Goal: Task Accomplishment & Management: Complete application form

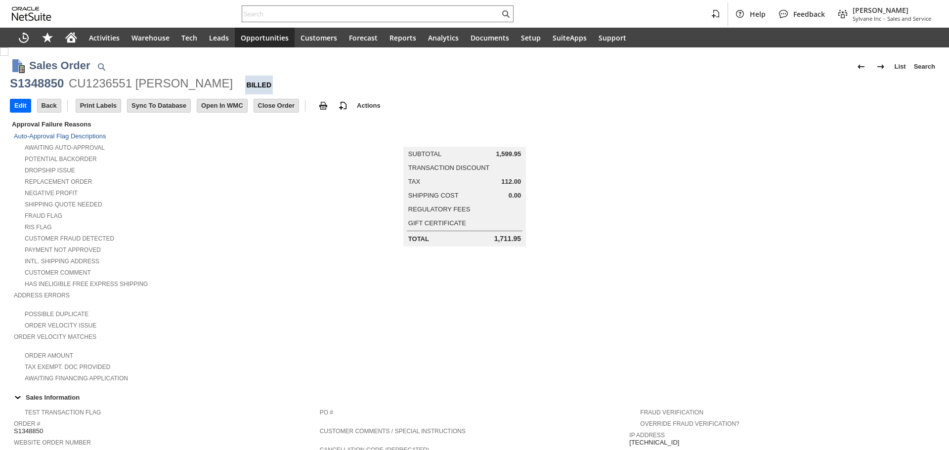
scroll to position [610, 0]
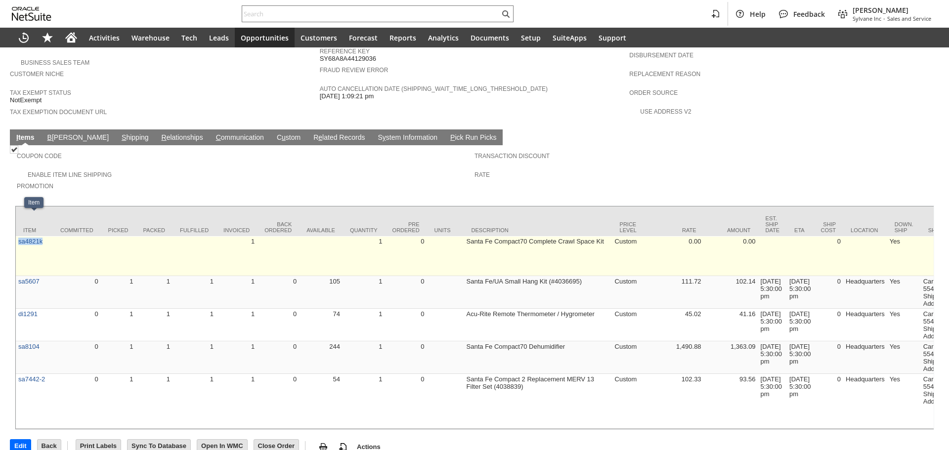
copy link "sa4821k"
drag, startPoint x: 46, startPoint y: 228, endPoint x: 16, endPoint y: 223, distance: 31.0
click at [16, 236] on td "sa4821k" at bounding box center [34, 256] width 37 height 40
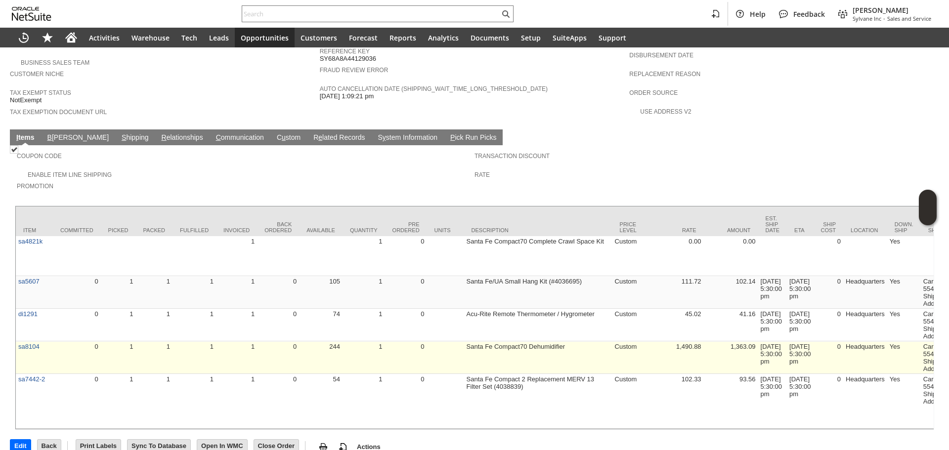
click at [590, 341] on td "Santa Fe Compact70 Dehumidifier" at bounding box center [538, 357] width 148 height 33
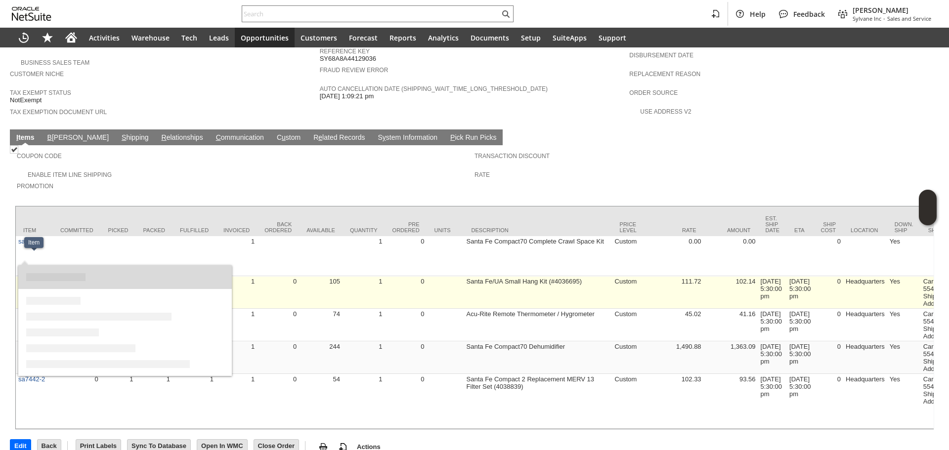
click at [37, 278] on link "sa5607" at bounding box center [28, 281] width 21 height 7
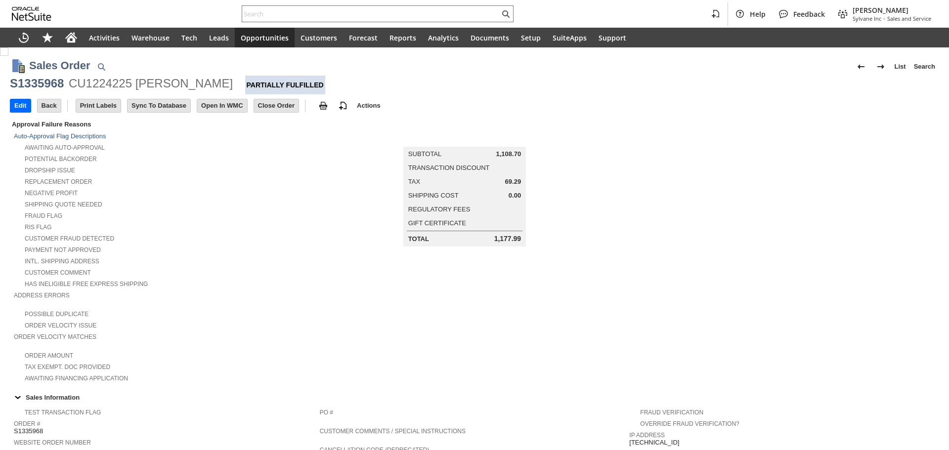
scroll to position [490, 0]
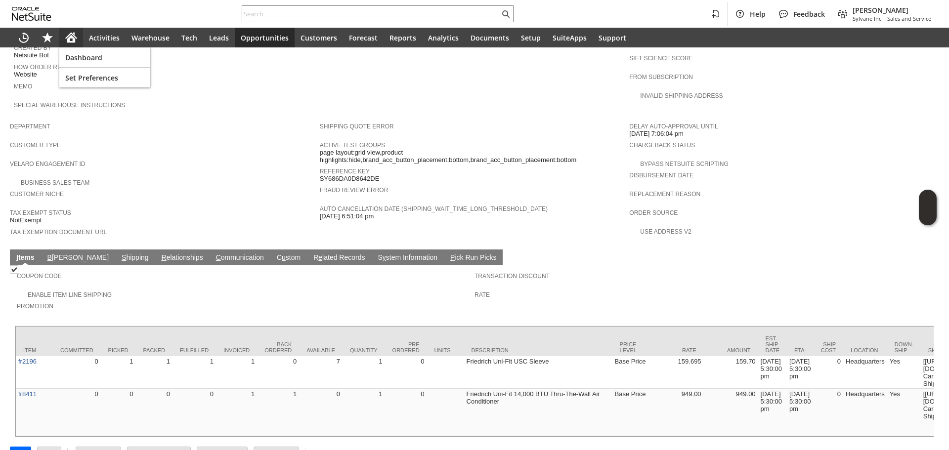
drag, startPoint x: 77, startPoint y: 39, endPoint x: 80, endPoint y: 20, distance: 18.5
click at [76, 39] on icon "Home" at bounding box center [71, 36] width 11 height 6
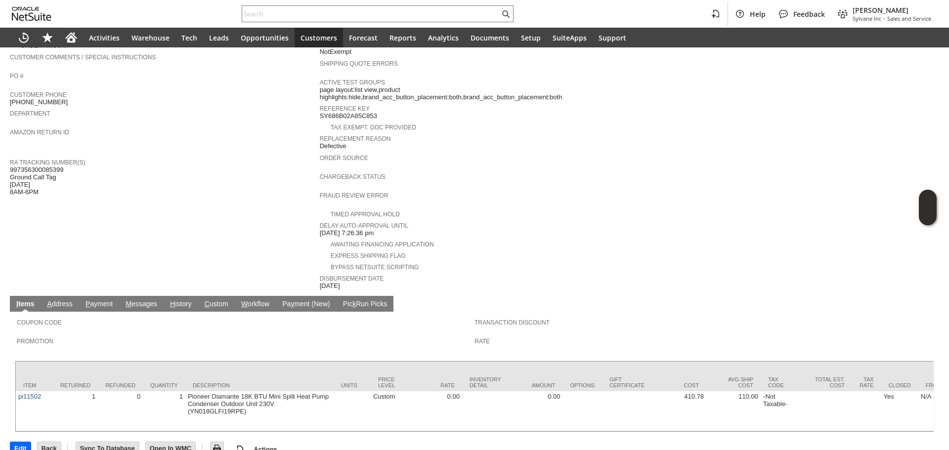
scroll to position [263, 0]
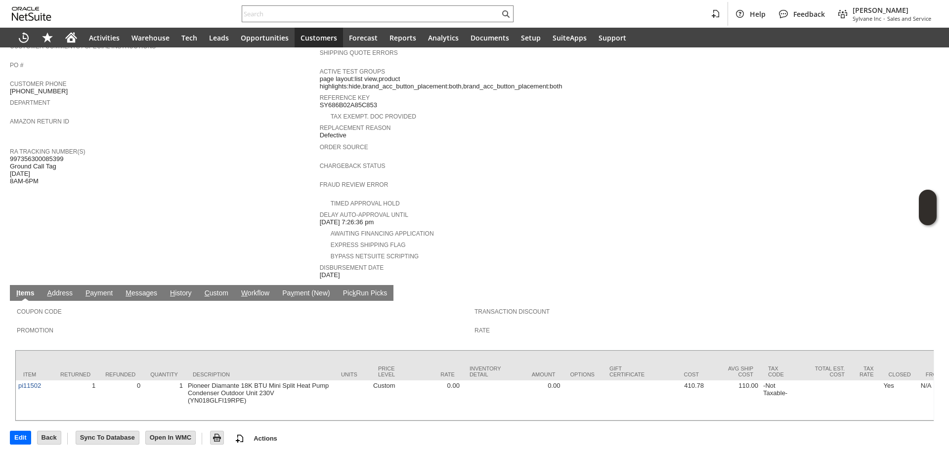
drag, startPoint x: 171, startPoint y: 282, endPoint x: 173, endPoint y: 290, distance: 7.6
click at [170, 289] on span "H" at bounding box center [172, 293] width 5 height 8
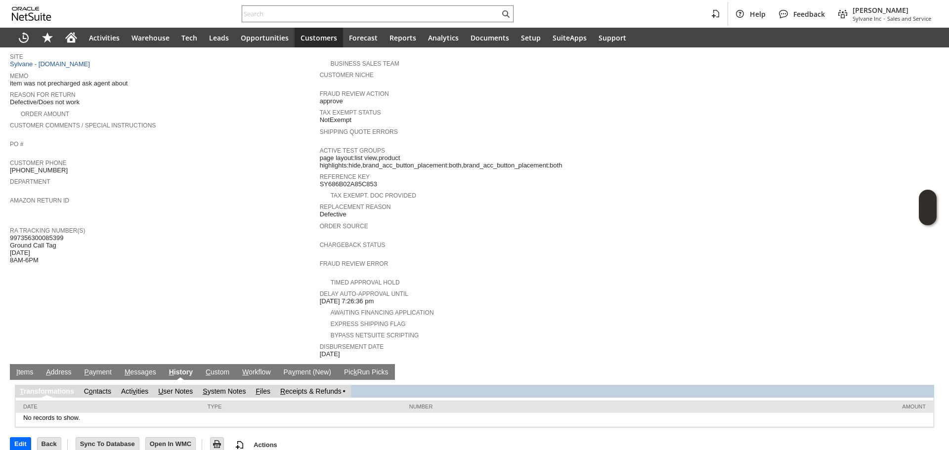
click at [223, 387] on link "S ystem Notes" at bounding box center [224, 391] width 43 height 8
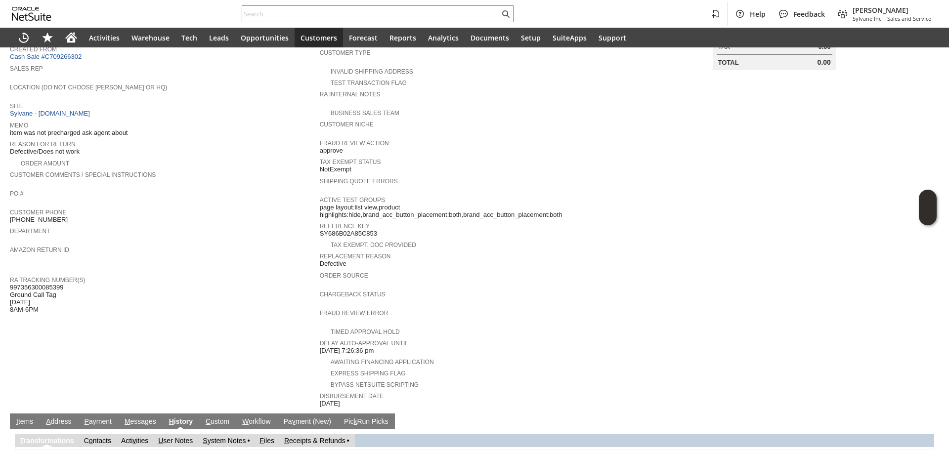
scroll to position [0, 0]
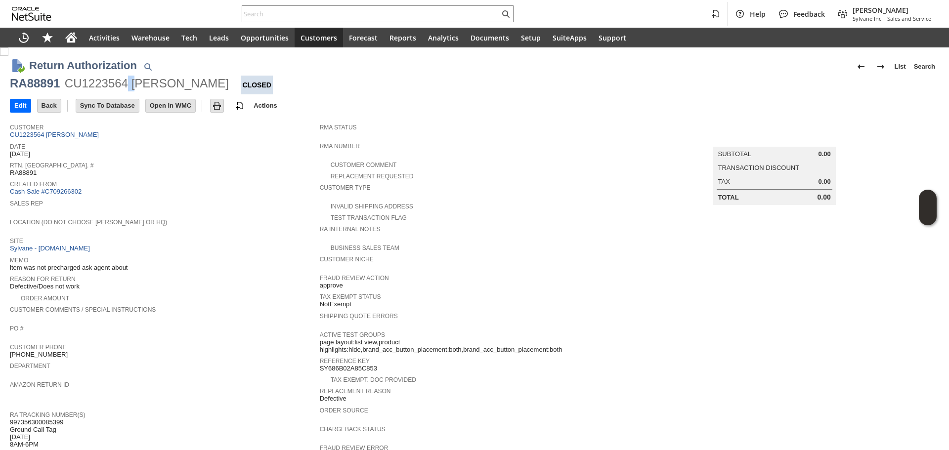
drag, startPoint x: 129, startPoint y: 80, endPoint x: 141, endPoint y: 83, distance: 12.2
click at [139, 80] on div "CU1223564 [PERSON_NAME]" at bounding box center [147, 84] width 164 height 16
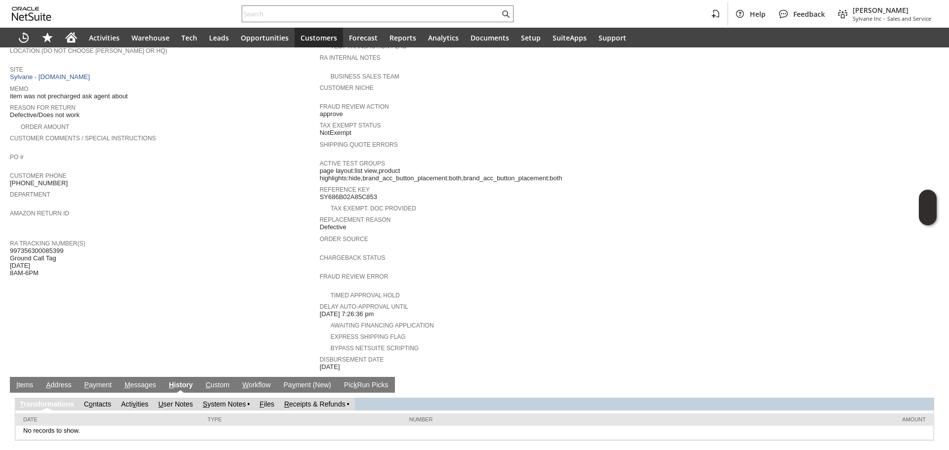
scroll to position [184, 0]
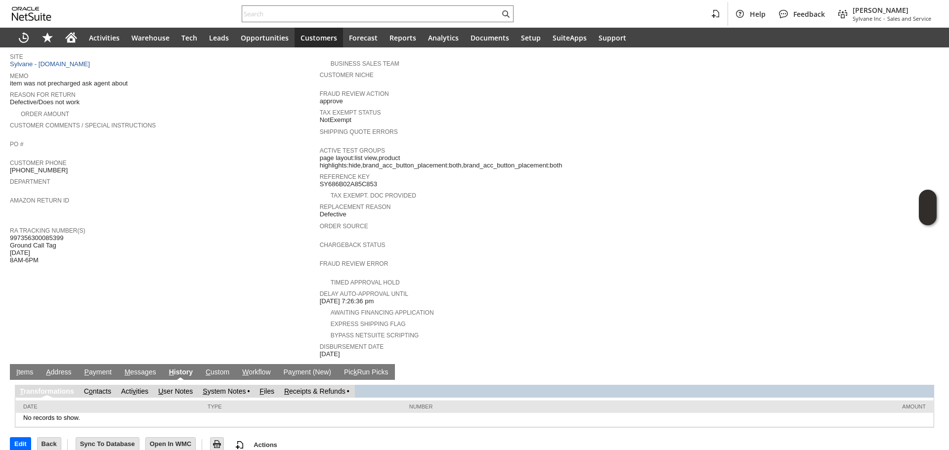
click at [229, 387] on link "S ystem Notes" at bounding box center [224, 391] width 43 height 8
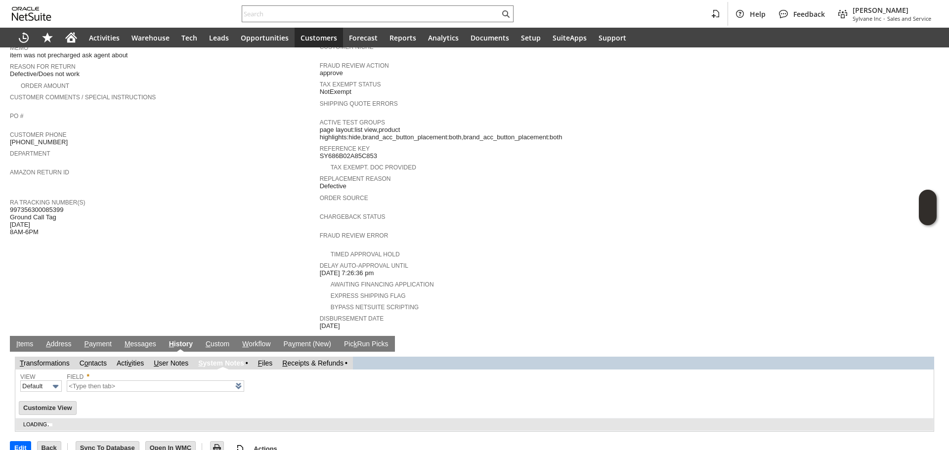
type input "1 to 25 of 85"
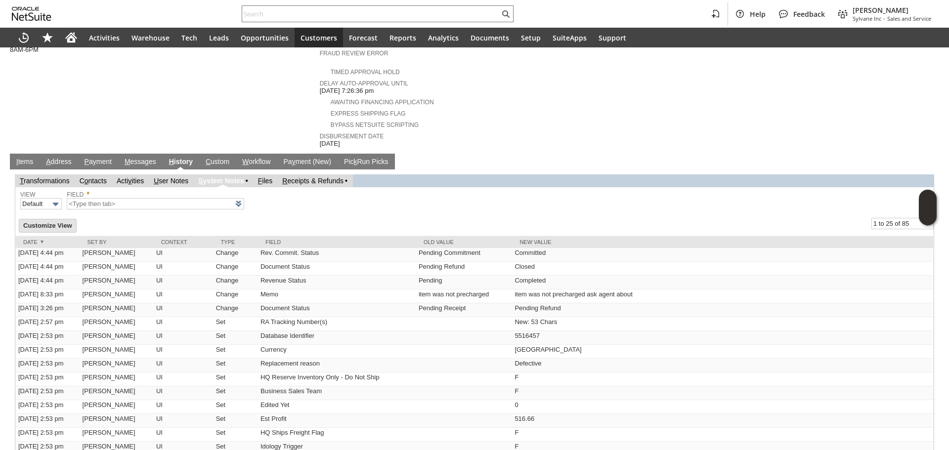
scroll to position [415, 0]
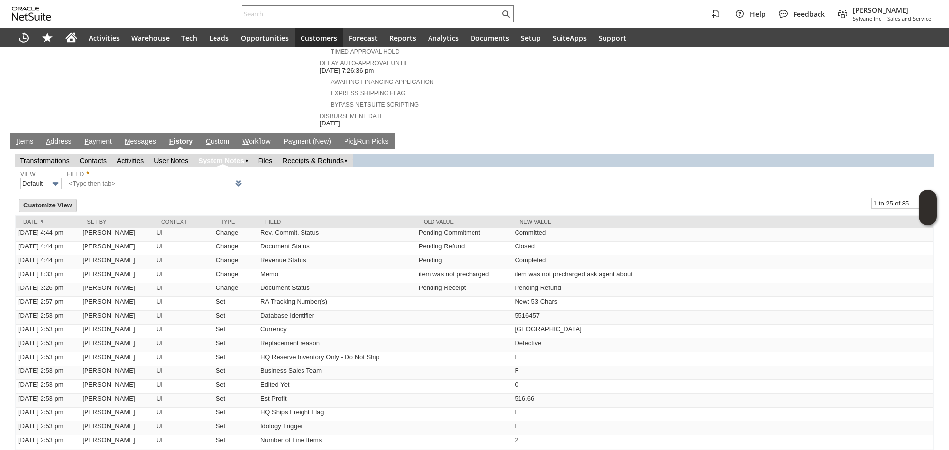
click at [14, 137] on link "I tems" at bounding box center [25, 141] width 22 height 9
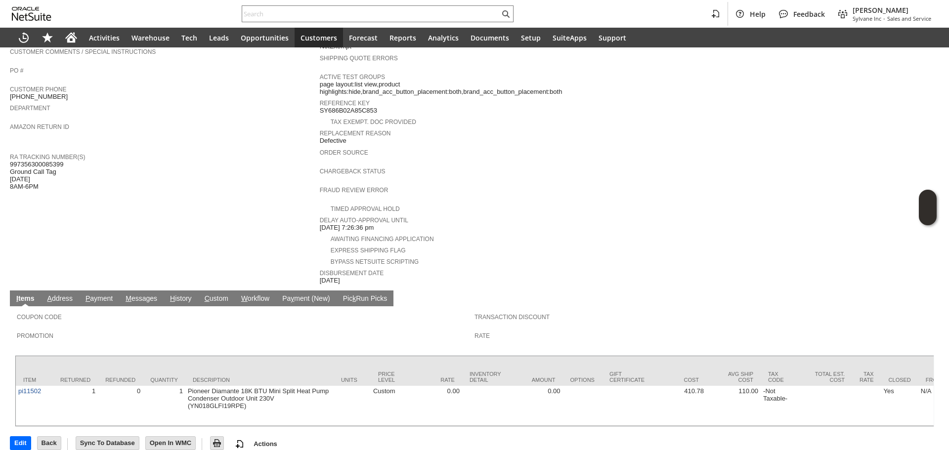
scroll to position [263, 0]
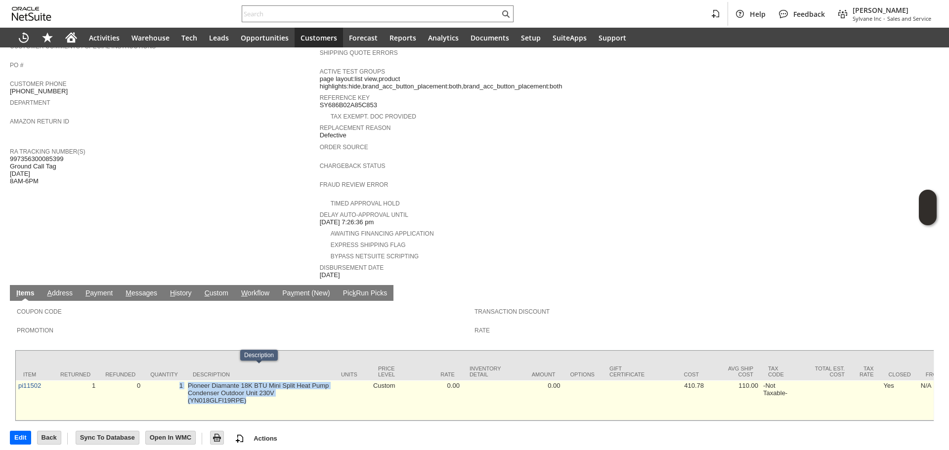
drag, startPoint x: 165, startPoint y: 376, endPoint x: 275, endPoint y: 389, distance: 111.0
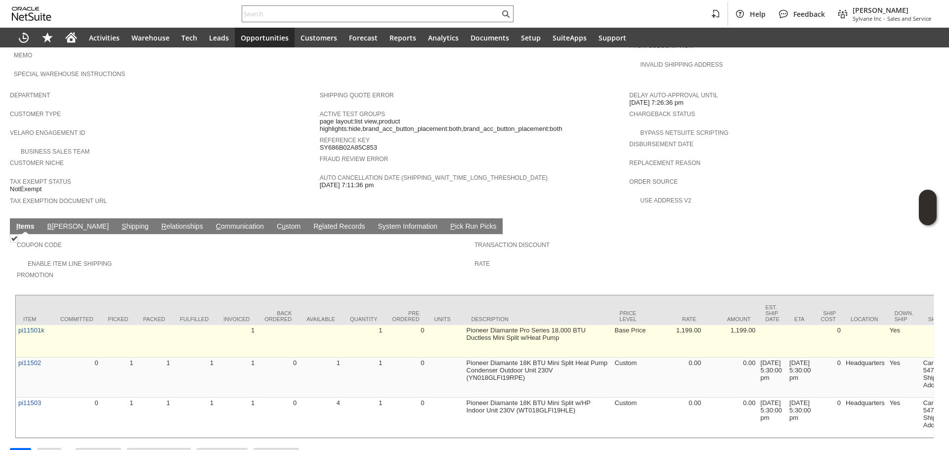
scroll to position [530, 0]
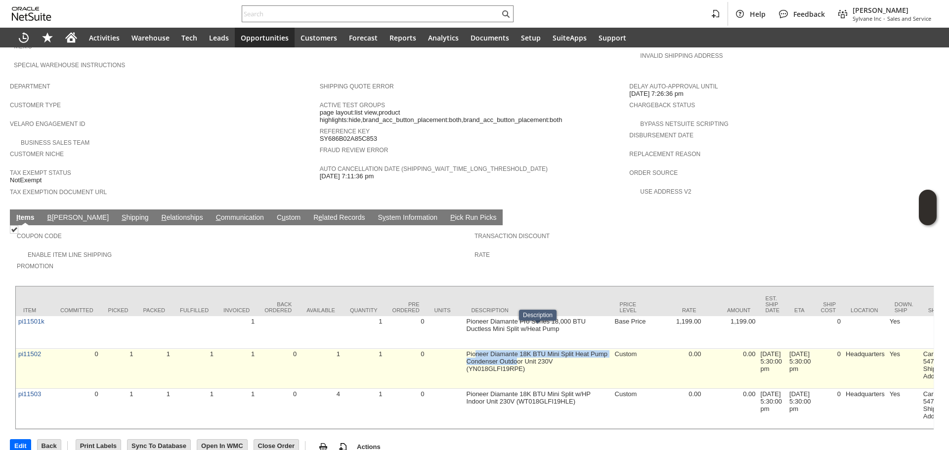
drag, startPoint x: 475, startPoint y: 330, endPoint x: 518, endPoint y: 335, distance: 42.8
click at [518, 349] on td "Pioneer Diamante 18K BTU Mini Split Heat Pump Condenser Outdoor Unit 230V (YN01…" at bounding box center [538, 369] width 148 height 40
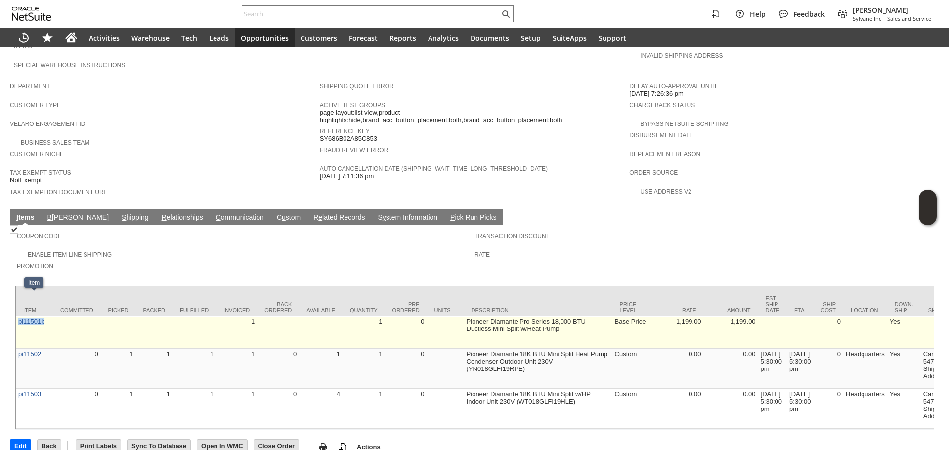
copy link "pi11501k"
drag, startPoint x: 45, startPoint y: 313, endPoint x: 19, endPoint y: 309, distance: 27.0
click at [19, 316] on td "pi11501k" at bounding box center [34, 332] width 37 height 33
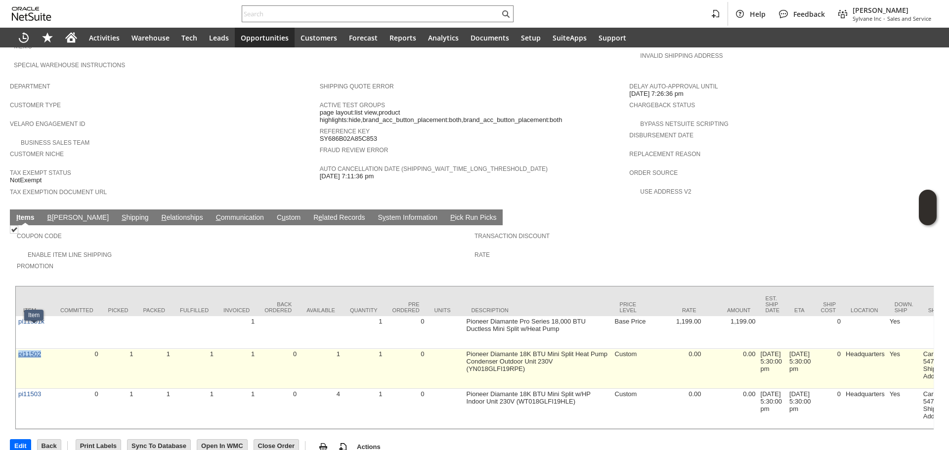
drag, startPoint x: 42, startPoint y: 329, endPoint x: 20, endPoint y: 330, distance: 22.2
click at [17, 349] on td "pi11502" at bounding box center [34, 369] width 37 height 40
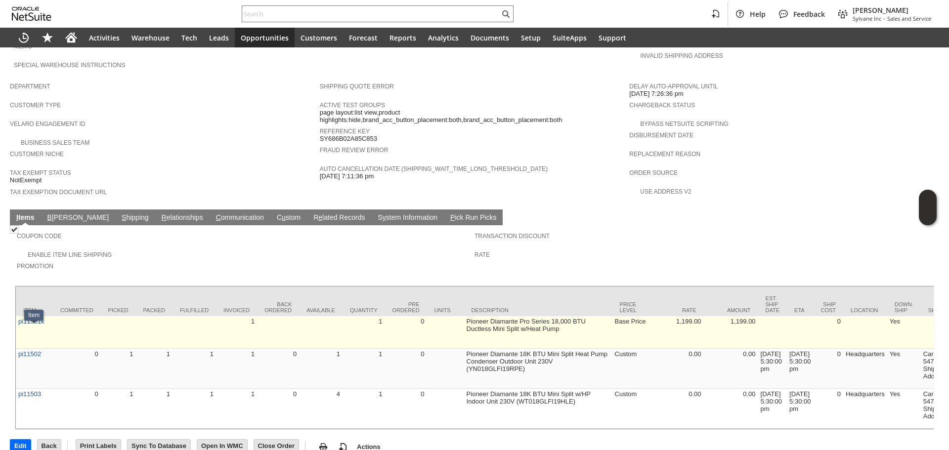
click at [56, 316] on td at bounding box center [77, 332] width 48 height 33
drag, startPoint x: 56, startPoint y: 312, endPoint x: 27, endPoint y: 311, distance: 29.2
click at [48, 316] on td "pi11501k" at bounding box center [34, 332] width 37 height 33
copy link "pi11501k"
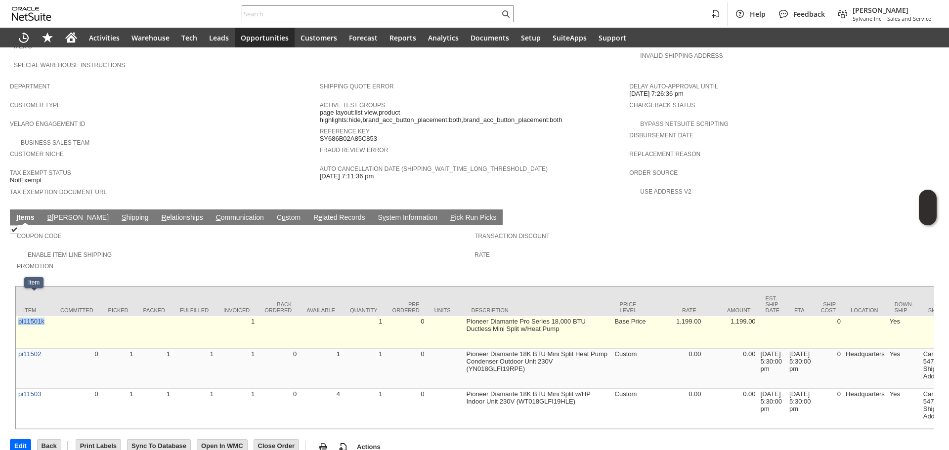
drag, startPoint x: 44, startPoint y: 306, endPoint x: 17, endPoint y: 302, distance: 27.4
click at [17, 316] on td "pi11501k" at bounding box center [34, 332] width 37 height 33
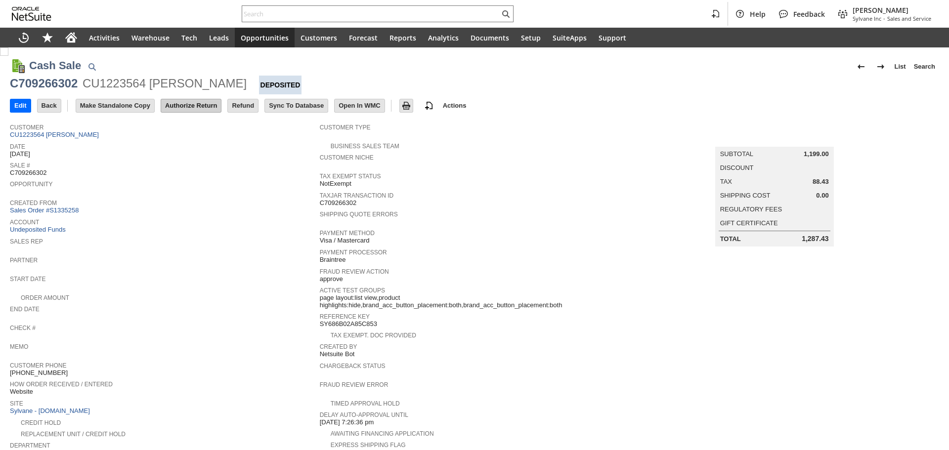
click at [182, 109] on input "Authorize Return" at bounding box center [191, 105] width 60 height 13
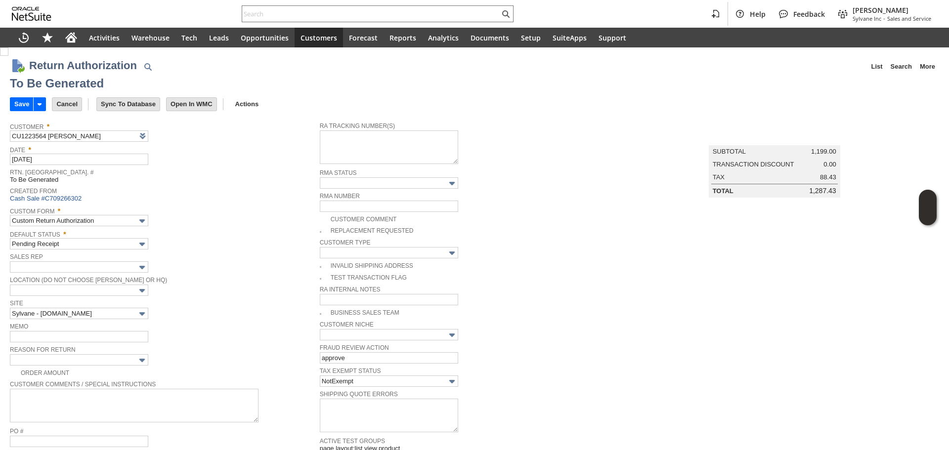
scroll to position [530, 0]
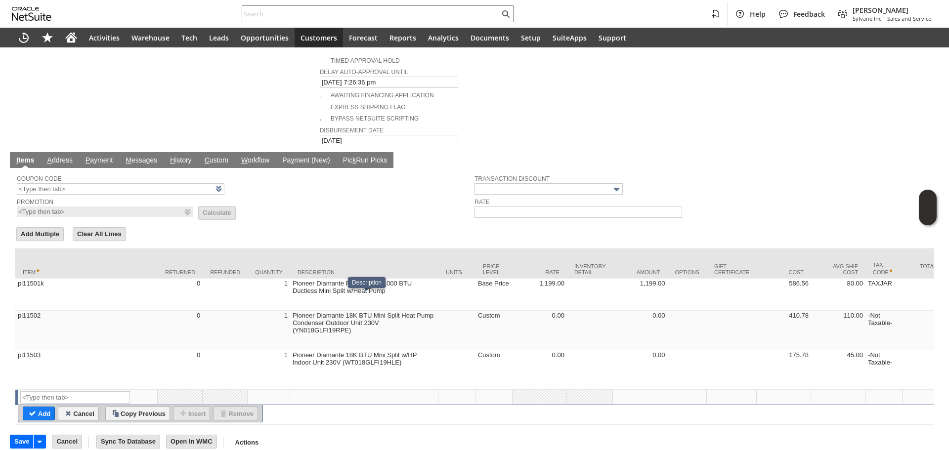
drag, startPoint x: 154, startPoint y: 274, endPoint x: 216, endPoint y: 295, distance: 65.8
click at [153, 279] on td "pi11501k" at bounding box center [86, 295] width 142 height 32
type input "pi11501k"
type input "OK"
type input "Make Copy"
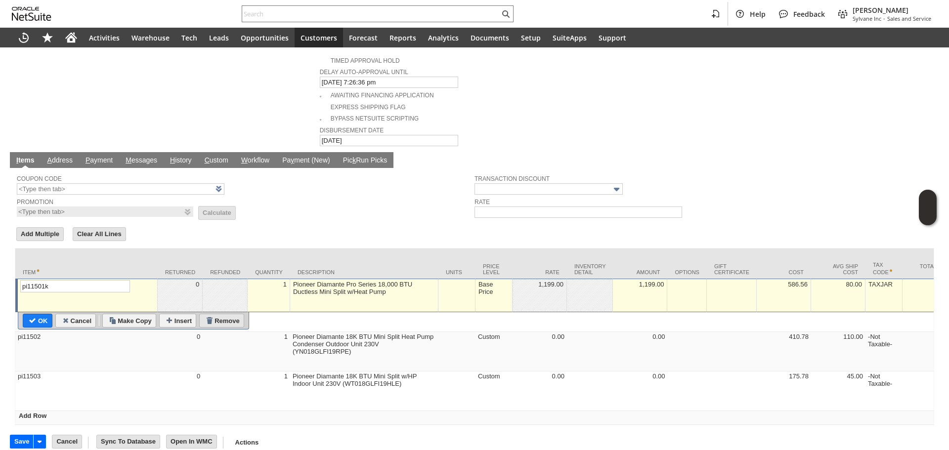
click at [227, 314] on input "Remove" at bounding box center [222, 320] width 44 height 13
type input "pi11502"
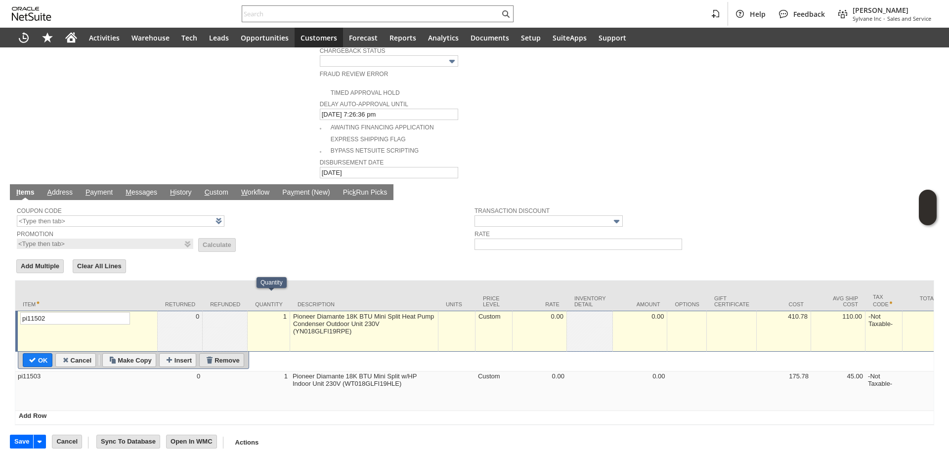
click at [234, 354] on input "Remove" at bounding box center [222, 360] width 44 height 13
type input "pi11503"
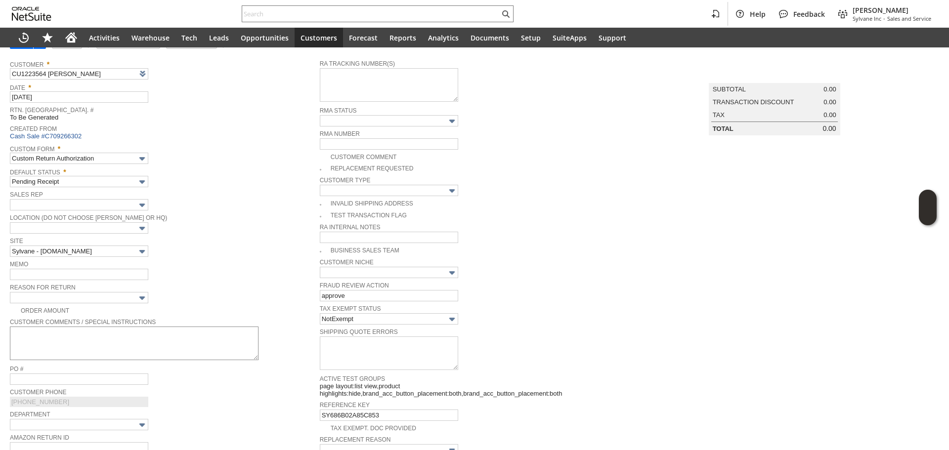
scroll to position [211, 0]
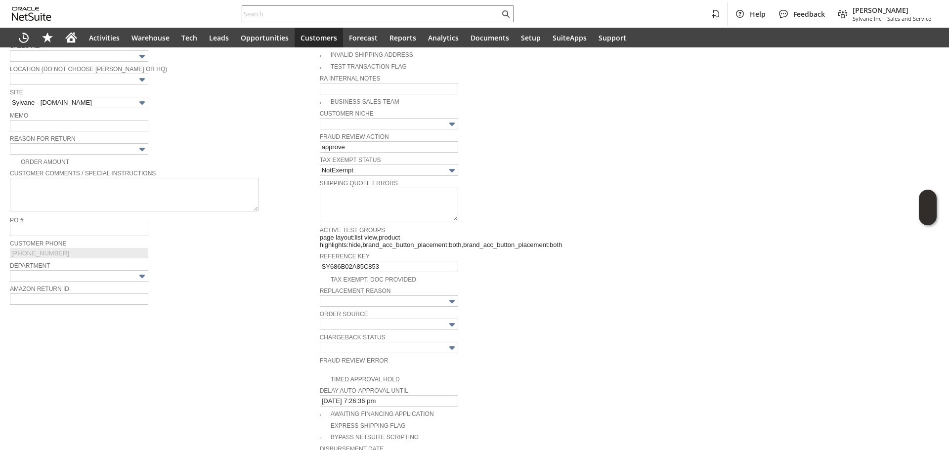
click at [85, 134] on span "Reason For Return" at bounding box center [162, 137] width 305 height 11
click at [88, 143] on input "text" at bounding box center [79, 148] width 138 height 11
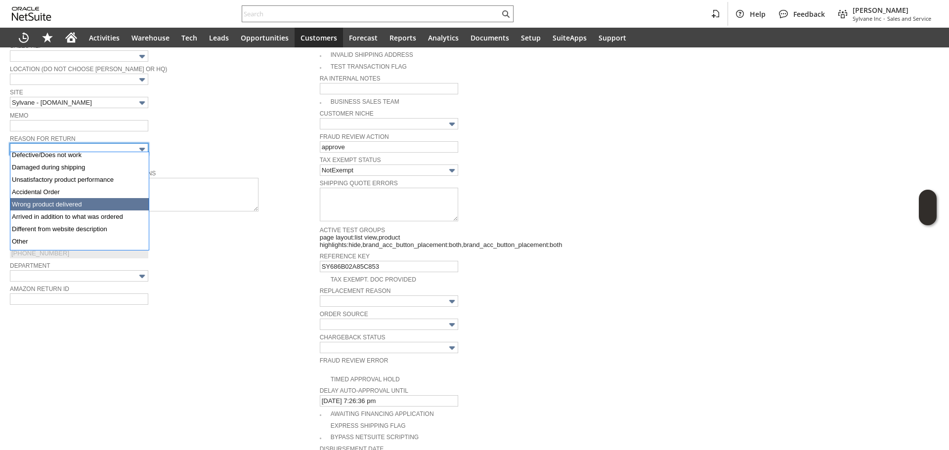
scroll to position [50, 0]
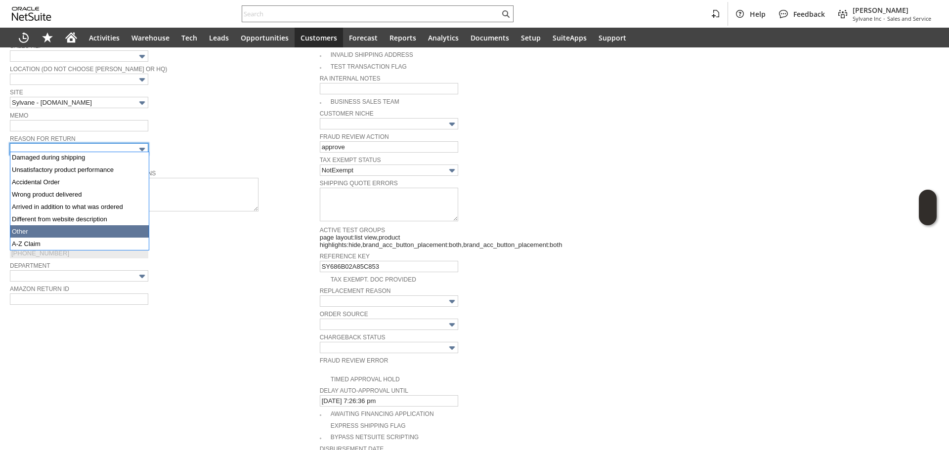
type input "Other"
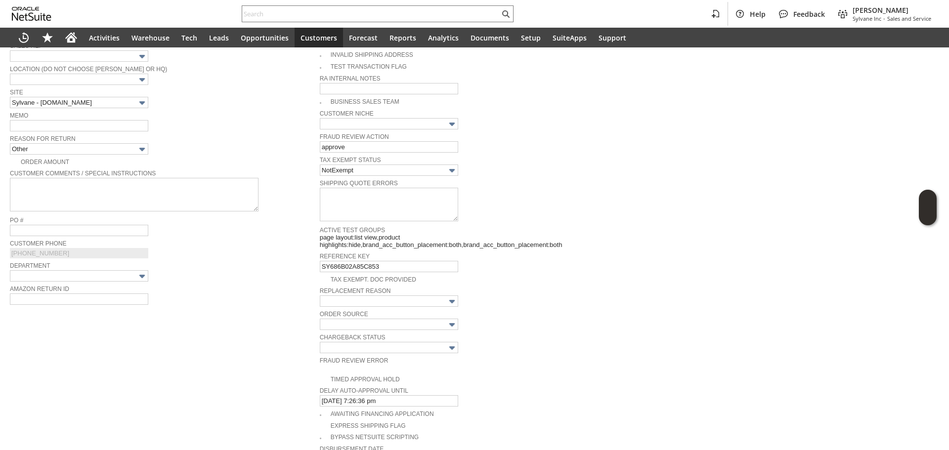
click at [223, 127] on div "Memo" at bounding box center [162, 120] width 305 height 22
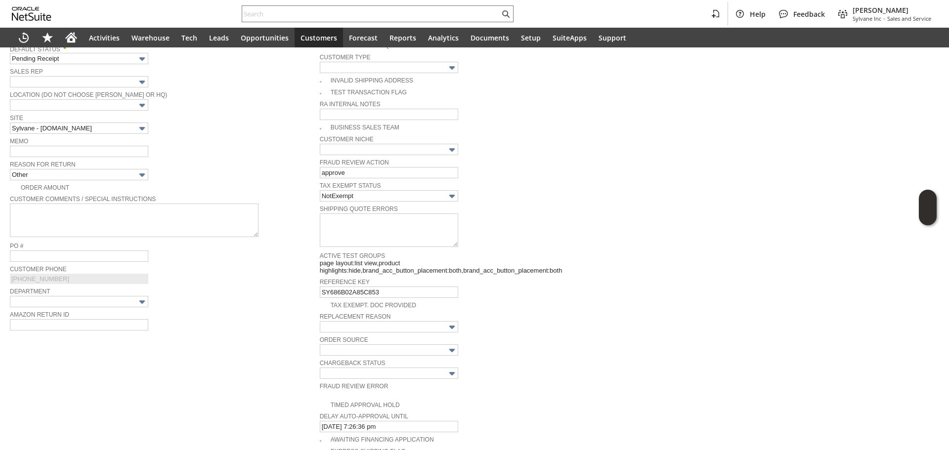
scroll to position [63, 0]
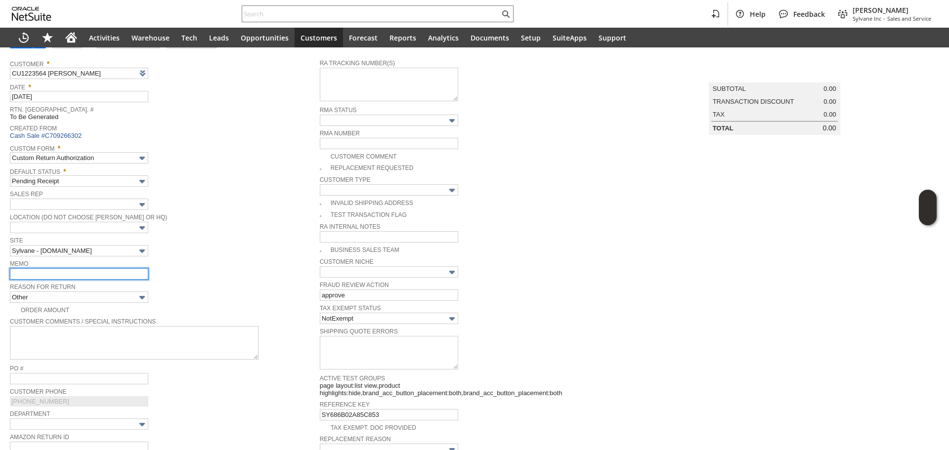
click at [60, 274] on input "text" at bounding box center [79, 273] width 138 height 11
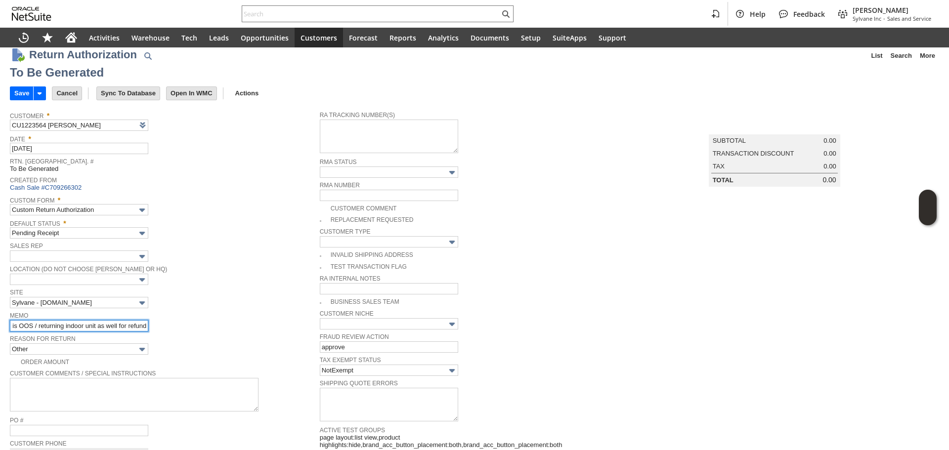
scroll to position [0, 0]
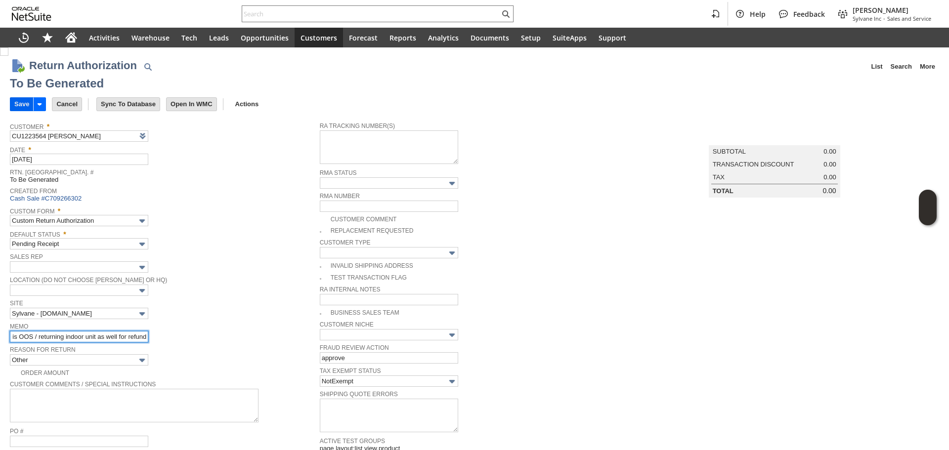
type input "outdoor unit is OOS / returning indoor unit as well for refund"
click at [22, 102] on input "Save" at bounding box center [21, 104] width 23 height 13
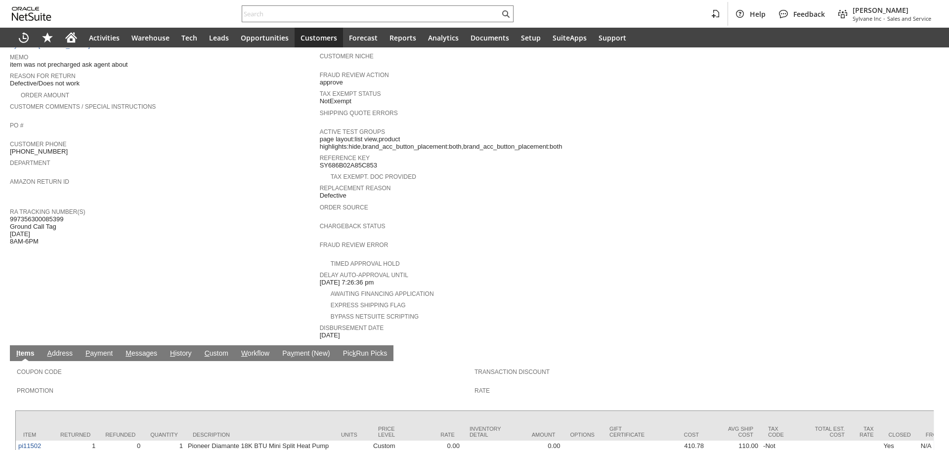
scroll to position [247, 0]
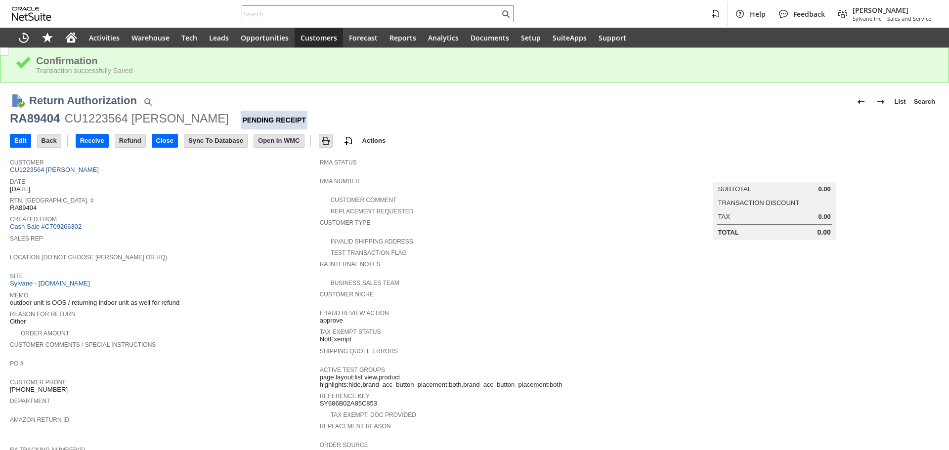
click at [38, 109] on div "Return Authorization List Search" at bounding box center [484, 101] width 910 height 18
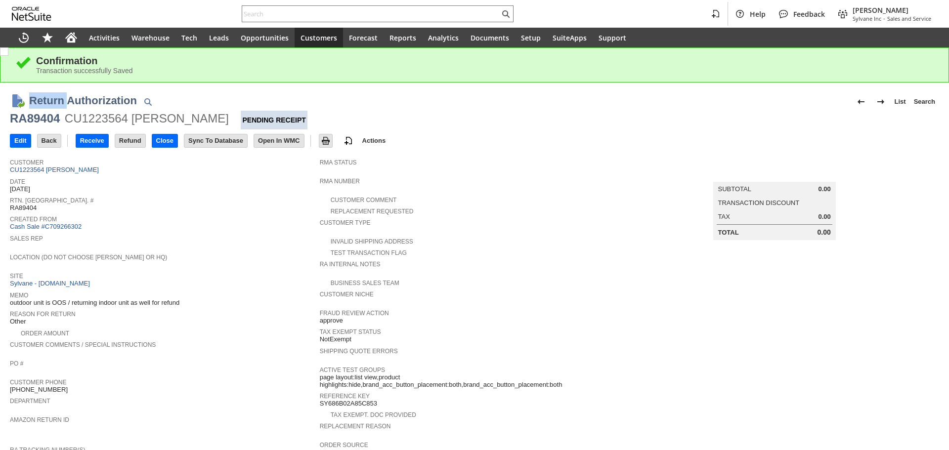
click at [38, 109] on div "Return Authorization List Search" at bounding box center [484, 101] width 910 height 18
click at [58, 121] on div "RA89404" at bounding box center [35, 119] width 50 height 16
copy div "RA89404"
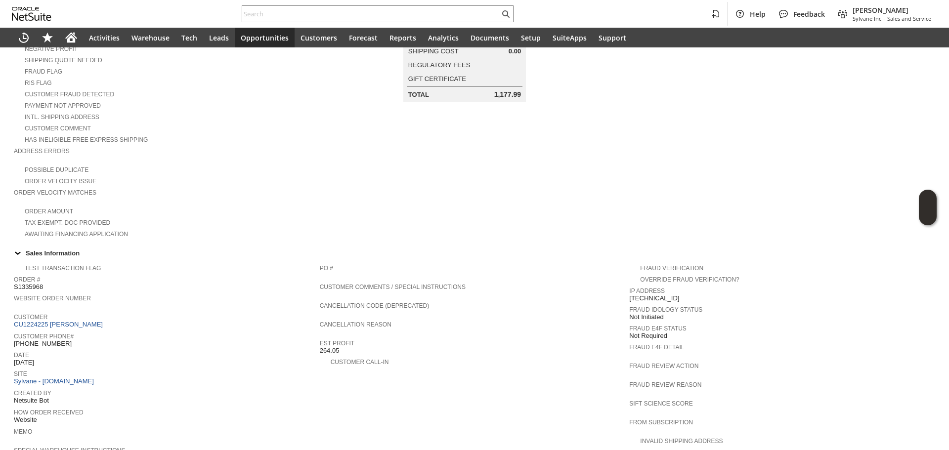
scroll to position [292, 0]
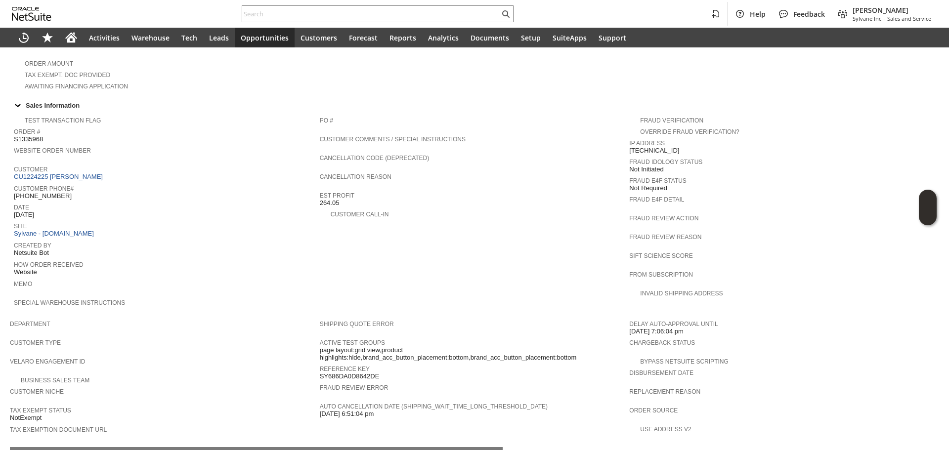
copy span "(617) 301-0594"
drag, startPoint x: 71, startPoint y: 183, endPoint x: 18, endPoint y: 181, distance: 52.9
click at [18, 182] on div "Customer Phone# 1 (617) 301-0594" at bounding box center [164, 191] width 301 height 18
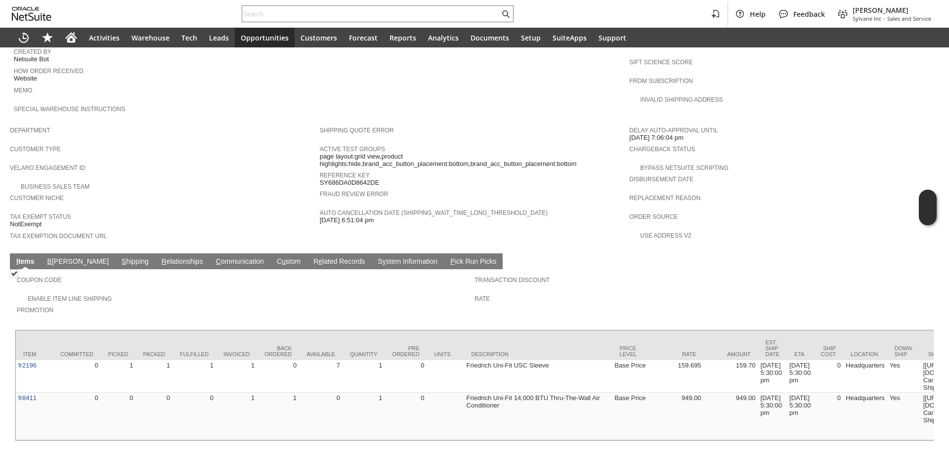
scroll to position [490, 0]
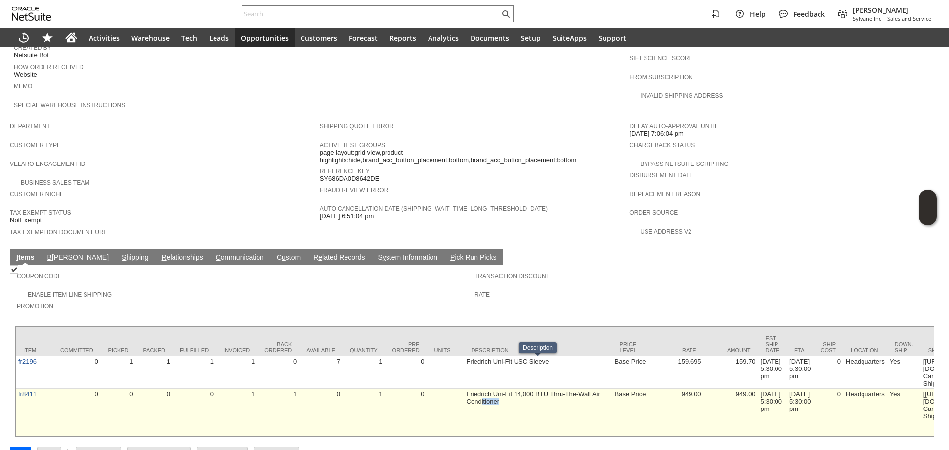
drag, startPoint x: 481, startPoint y: 371, endPoint x: 509, endPoint y: 371, distance: 28.7
click at [509, 389] on td "Friedrich Uni-Fit 14,000 BTU Thru-The-Wall Air Conditioner" at bounding box center [538, 412] width 148 height 47
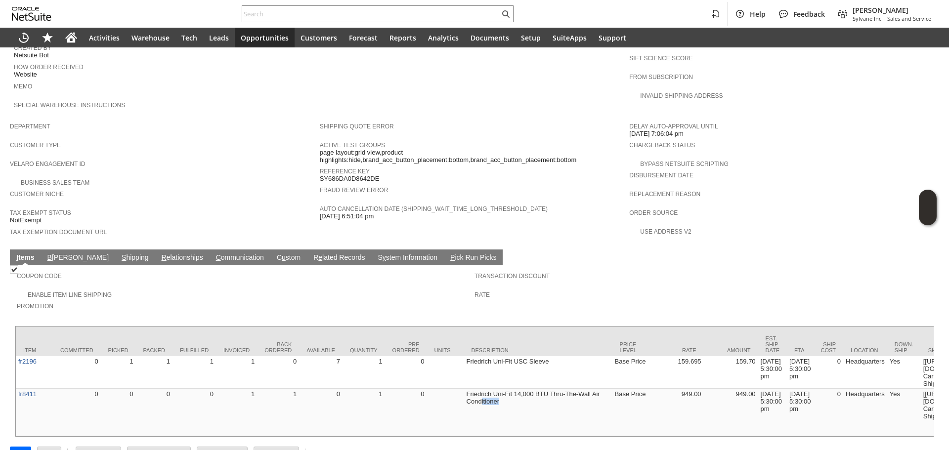
click at [523, 389] on td "Friedrich Uni-Fit 14,000 BTU Thru-The-Wall Air Conditioner" at bounding box center [538, 412] width 148 height 47
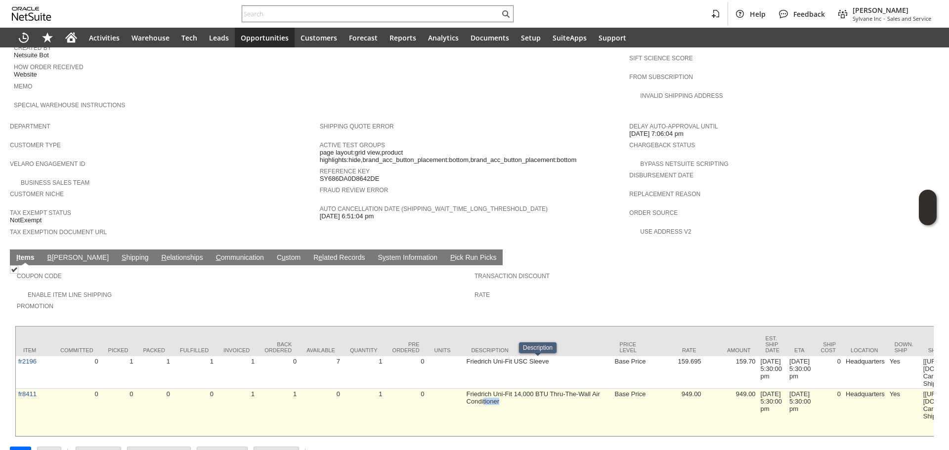
drag, startPoint x: 483, startPoint y: 368, endPoint x: 505, endPoint y: 367, distance: 22.3
click at [505, 389] on td "Friedrich Uni-Fit 14,000 BTU Thru-The-Wall Air Conditioner" at bounding box center [538, 412] width 148 height 47
click at [514, 389] on td "Friedrich Uni-Fit 14,000 BTU Thru-The-Wall Air Conditioner" at bounding box center [538, 412] width 148 height 47
click at [538, 389] on td "Friedrich Uni-Fit 14,000 BTU Thru-The-Wall Air Conditioner" at bounding box center [538, 412] width 148 height 47
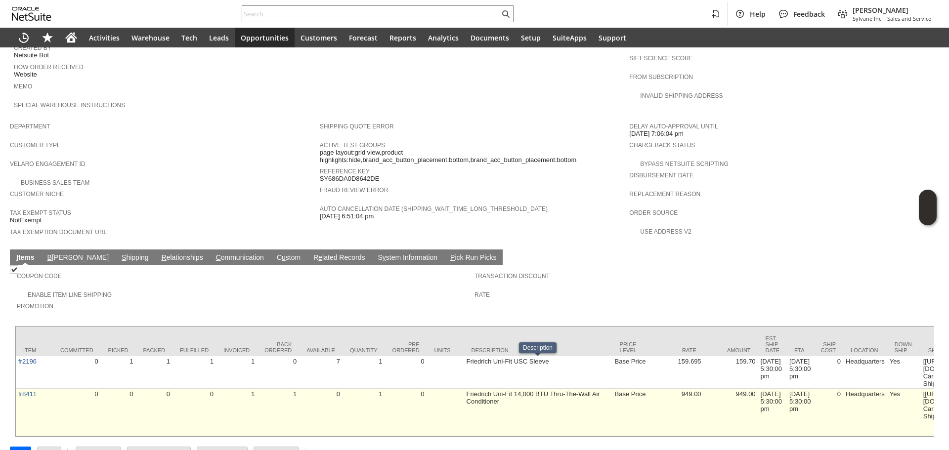
click at [541, 389] on td "Friedrich Uni-Fit 14,000 BTU Thru-The-Wall Air Conditioner" at bounding box center [538, 412] width 148 height 47
drag, startPoint x: 527, startPoint y: 379, endPoint x: 462, endPoint y: 367, distance: 66.9
click at [462, 389] on td at bounding box center [445, 412] width 37 height 47
drag, startPoint x: 464, startPoint y: 364, endPoint x: 474, endPoint y: 373, distance: 13.3
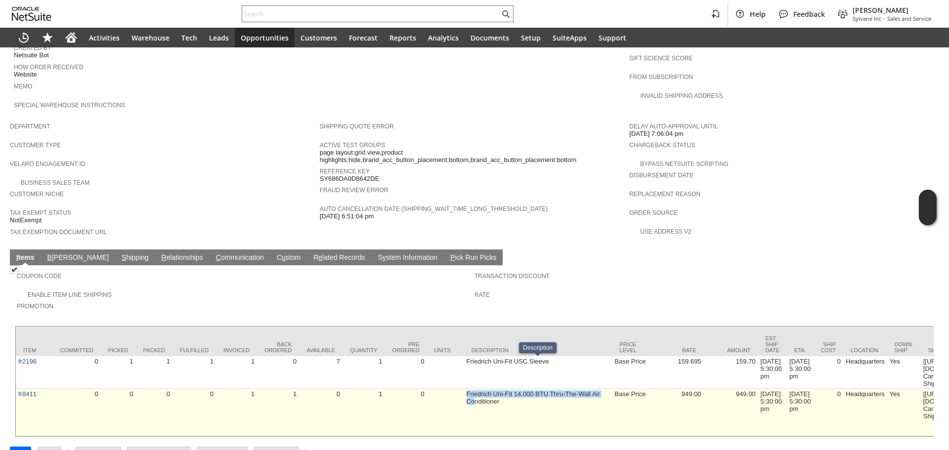
click at [474, 389] on td "Friedrich Uni-Fit 14,000 BTU Thru-The-Wall Air Conditioner" at bounding box center [538, 412] width 148 height 47
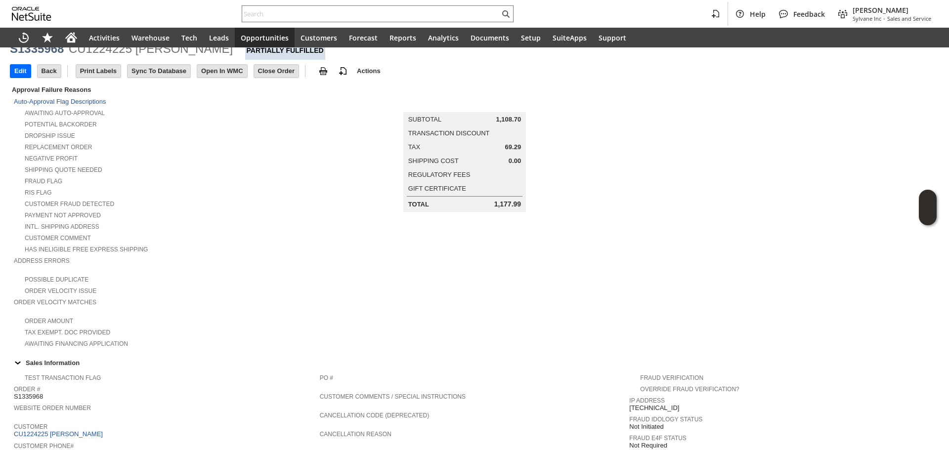
scroll to position [148, 0]
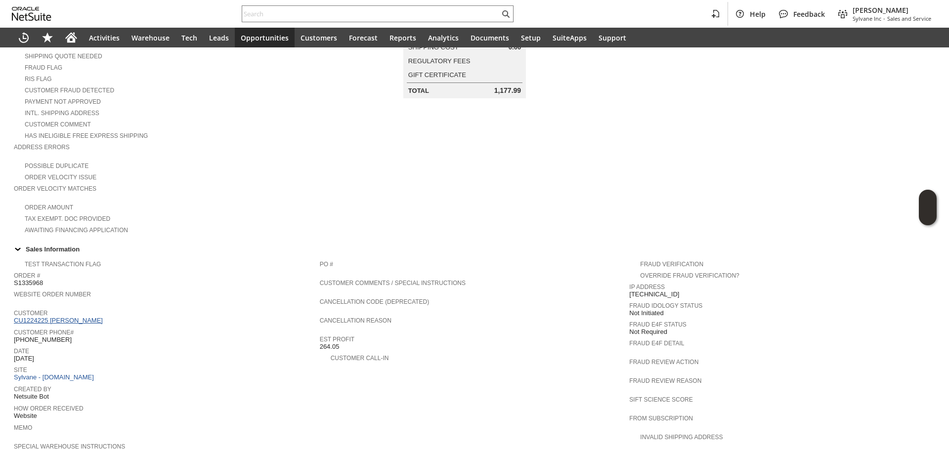
click at [70, 317] on link "CU1224225 [PERSON_NAME]" at bounding box center [59, 320] width 91 height 7
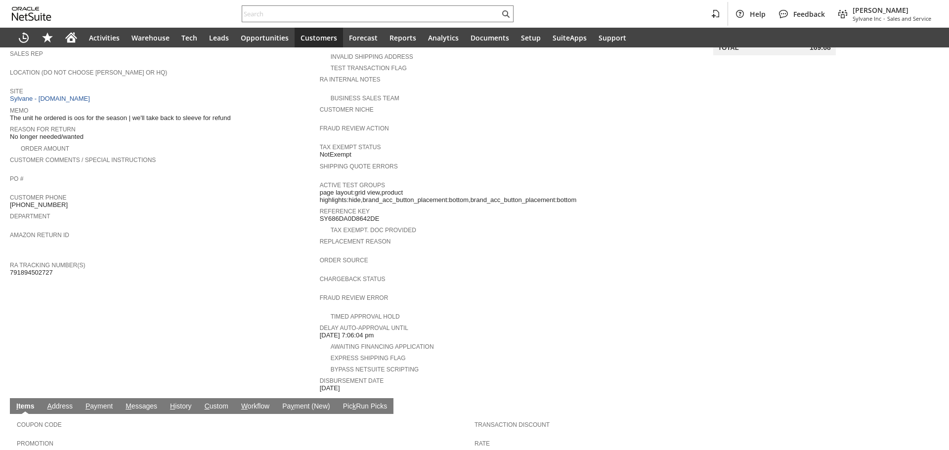
scroll to position [124, 0]
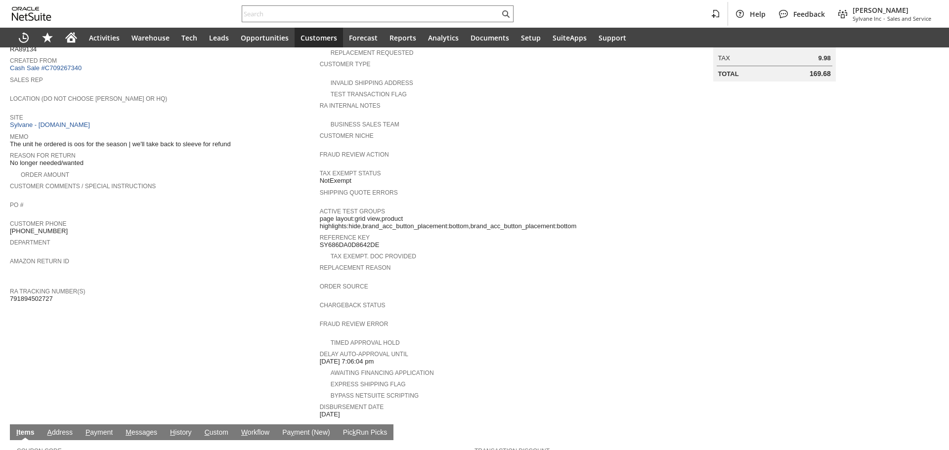
click at [33, 295] on span "791894502727" at bounding box center [31, 299] width 43 height 8
copy span "791894502727"
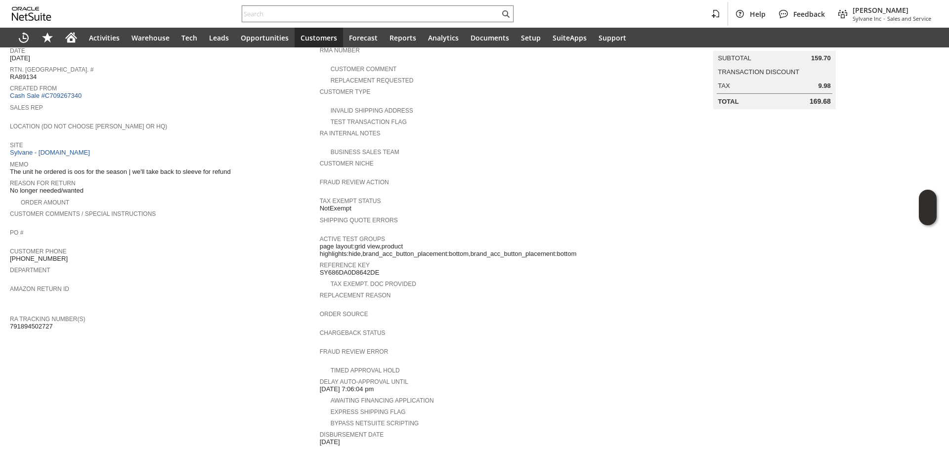
scroll to position [249, 0]
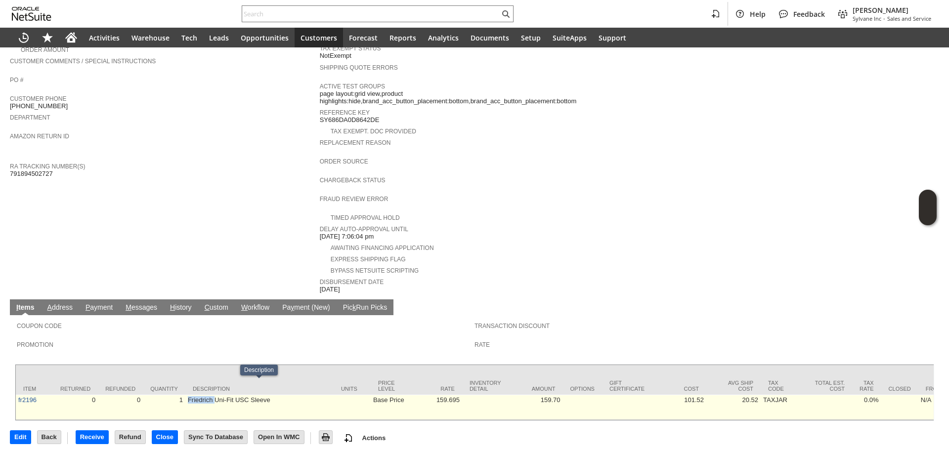
drag, startPoint x: 188, startPoint y: 391, endPoint x: 214, endPoint y: 391, distance: 25.7
click at [214, 395] on td "Friedrich Uni-Fit USC Sleeve" at bounding box center [259, 407] width 148 height 25
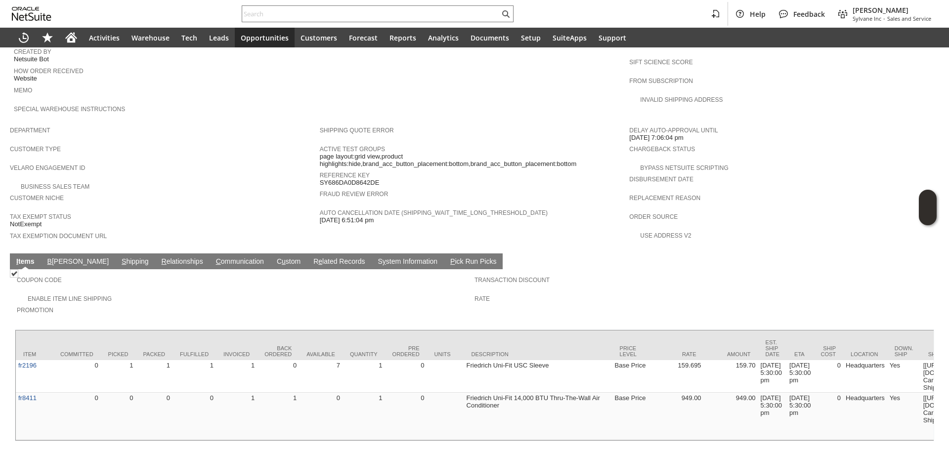
scroll to position [490, 0]
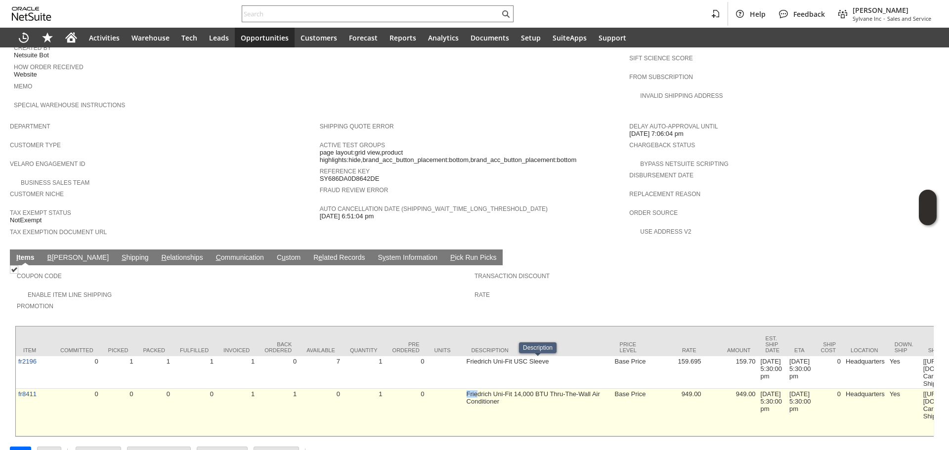
drag, startPoint x: 460, startPoint y: 369, endPoint x: 476, endPoint y: 367, distance: 17.0
click at [445, 389] on td at bounding box center [445, 412] width 37 height 47
click at [466, 389] on td "Friedrich Uni-Fit 14,000 BTU Thru-The-Wall Air Conditioner" at bounding box center [538, 412] width 148 height 47
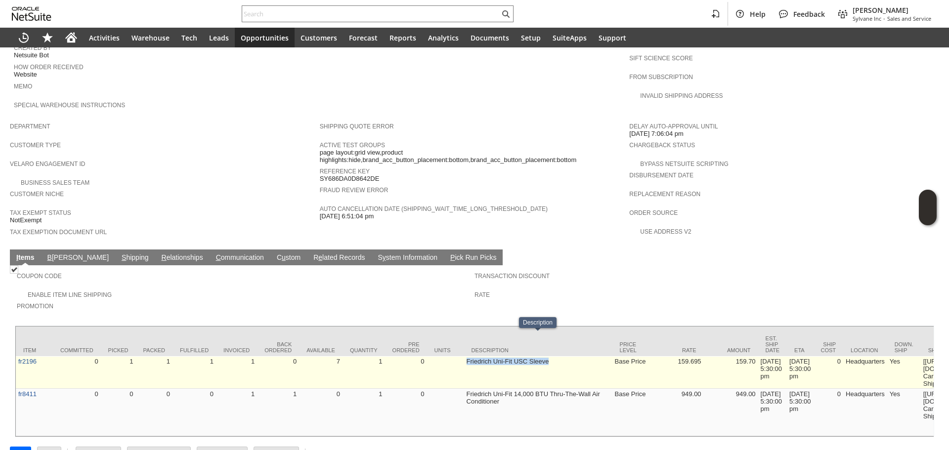
drag, startPoint x: 465, startPoint y: 337, endPoint x: 572, endPoint y: 334, distance: 106.3
click at [572, 356] on td "Friedrich Uni-Fit USC Sleeve" at bounding box center [538, 372] width 148 height 33
drag, startPoint x: 35, startPoint y: 347, endPoint x: 27, endPoint y: 346, distance: 8.0
click at [27, 356] on td "fr2196" at bounding box center [34, 372] width 37 height 33
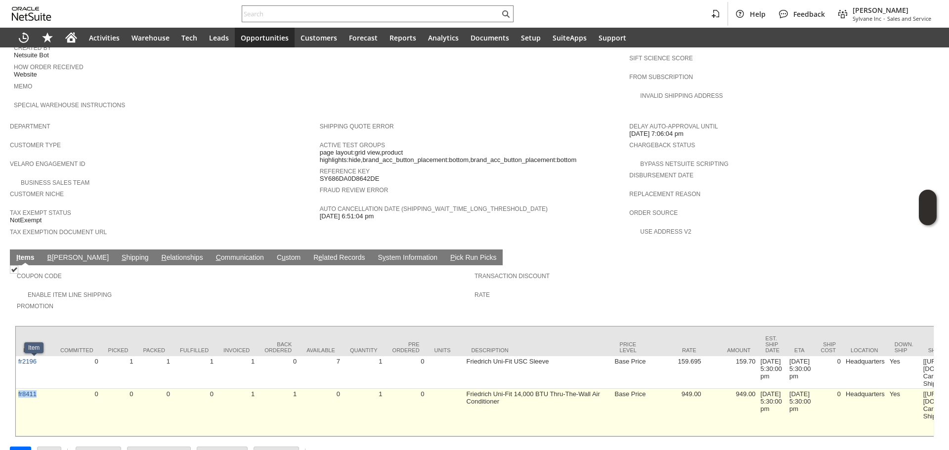
copy link "fr8411"
drag, startPoint x: 40, startPoint y: 370, endPoint x: 17, endPoint y: 370, distance: 22.7
click at [17, 389] on td "fr8411" at bounding box center [34, 412] width 37 height 47
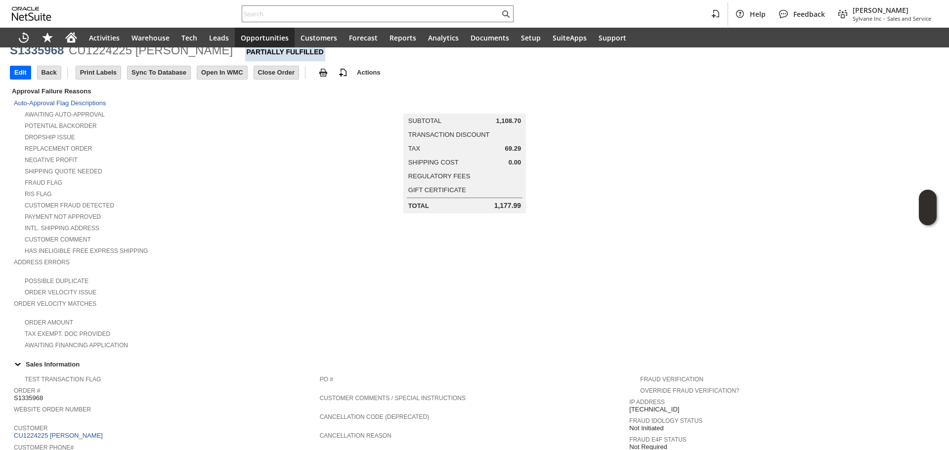
scroll to position [0, 0]
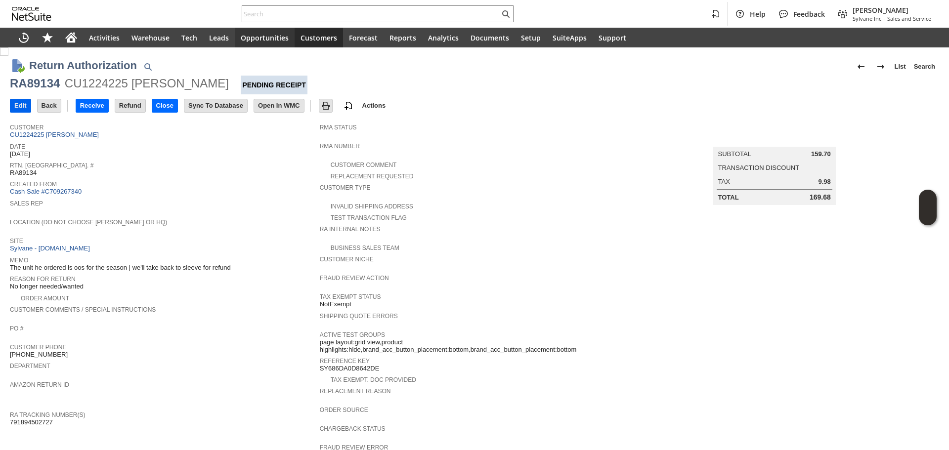
click at [26, 110] on input "Edit" at bounding box center [20, 105] width 20 height 13
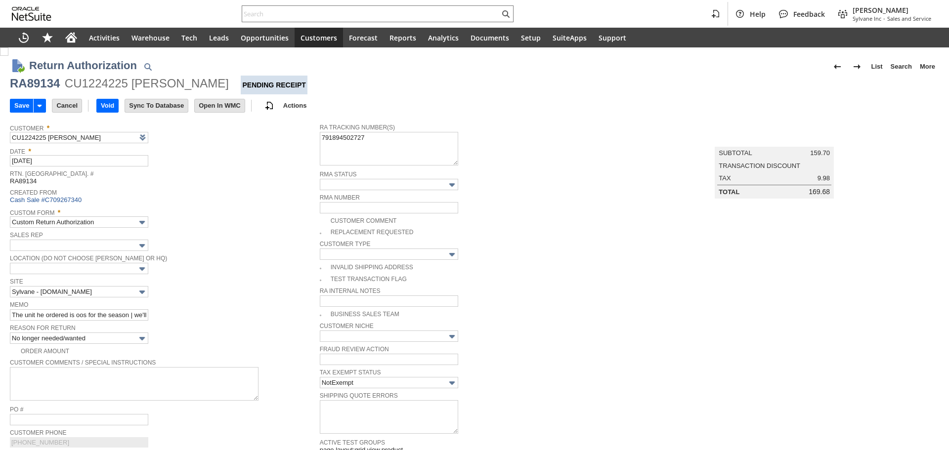
scroll to position [198, 0]
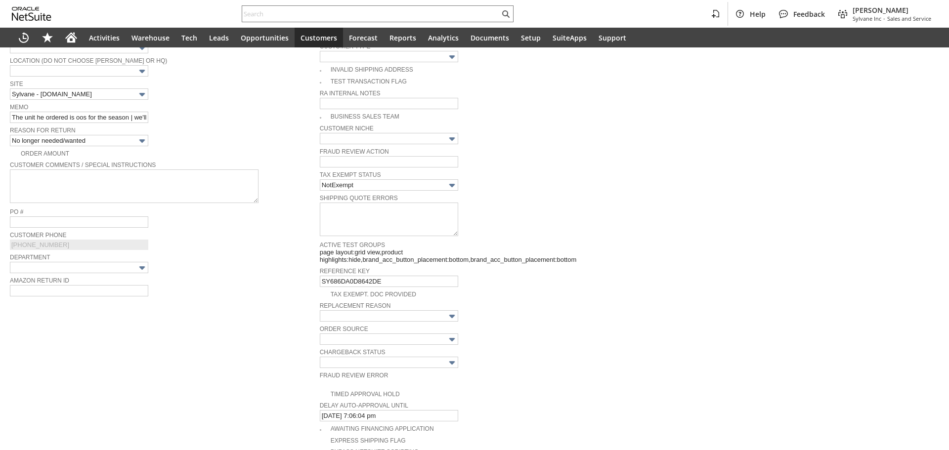
type input "Add"
type input "Copy Previous"
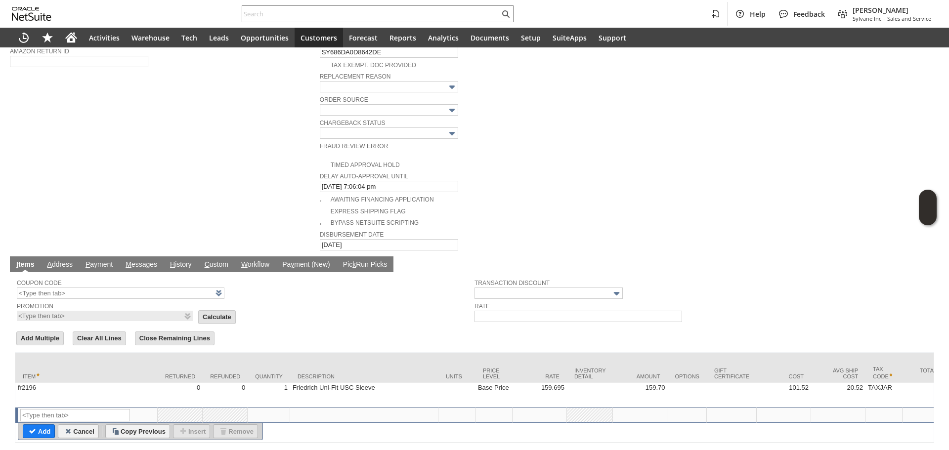
scroll to position [446, 0]
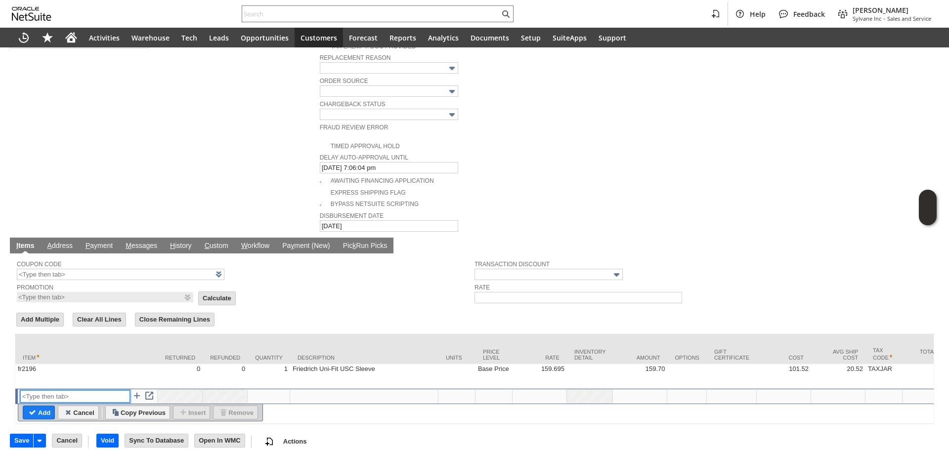
click at [93, 390] on input "text" at bounding box center [75, 396] width 110 height 12
paste input "fr8411"
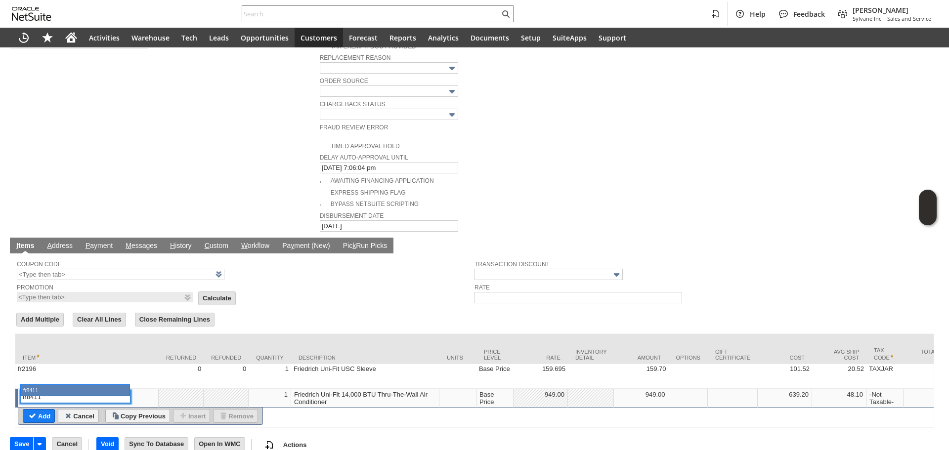
type input "fr8411"
click at [40, 410] on input "Add" at bounding box center [38, 416] width 31 height 13
click at [39, 410] on input "Add" at bounding box center [38, 416] width 31 height 13
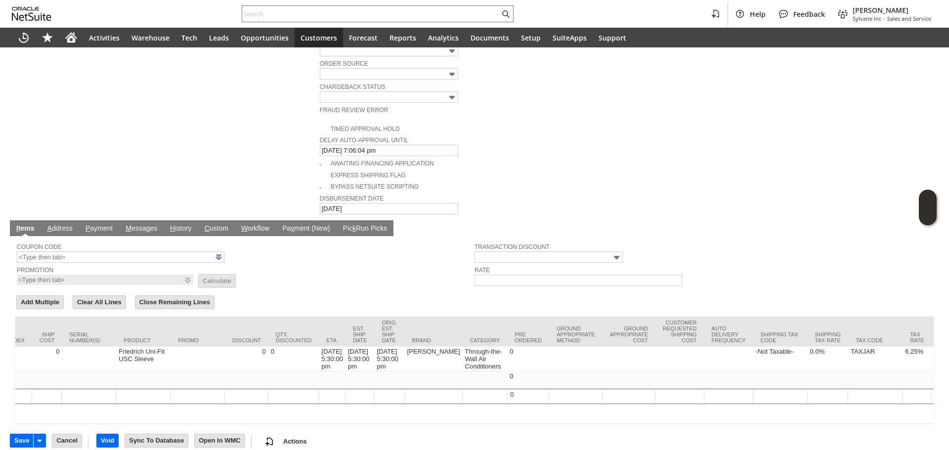
scroll to position [0, 1636]
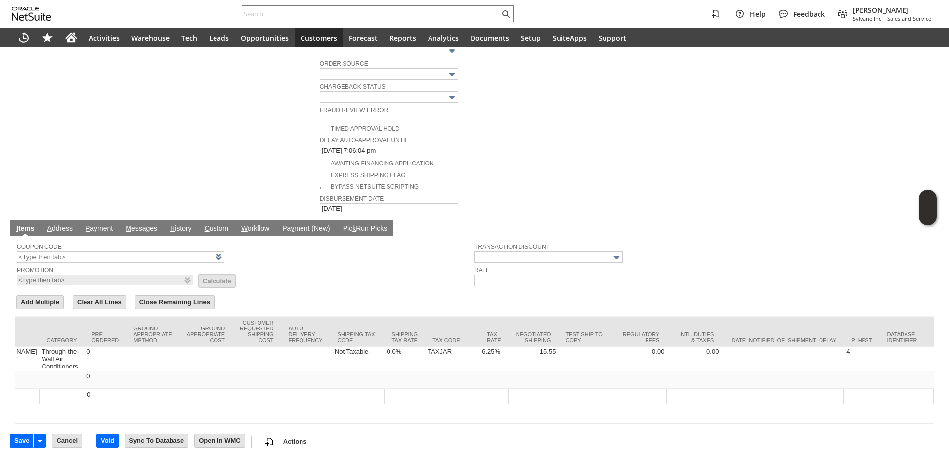
drag, startPoint x: 330, startPoint y: 406, endPoint x: 948, endPoint y: 420, distance: 618.3
click at [948, 420] on div "Return Authorization List Search More Add To Shortcuts RA89134 CU1224225 Daniel…" at bounding box center [474, 248] width 949 height 403
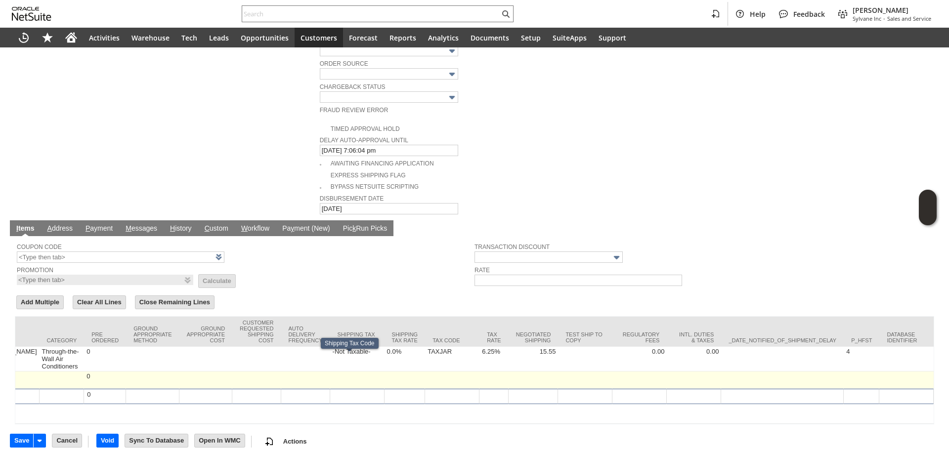
click at [479, 372] on td at bounding box center [493, 380] width 29 height 17
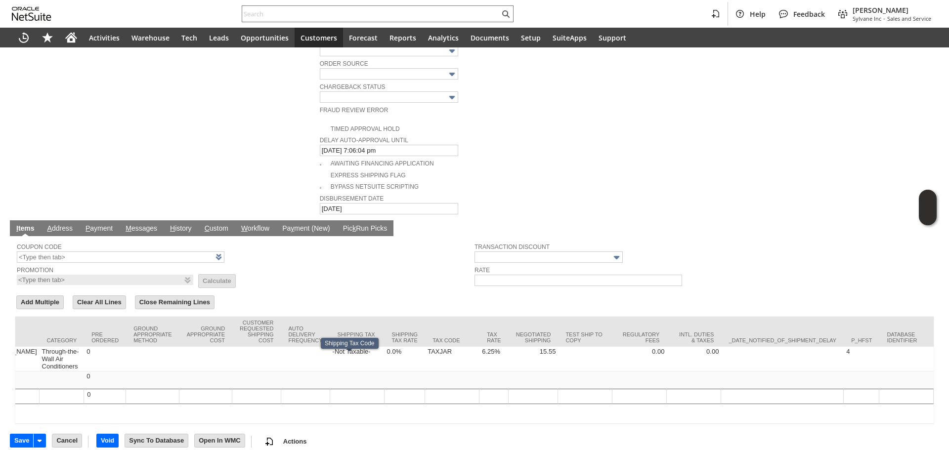
type input "OK"
type input "Make Copy"
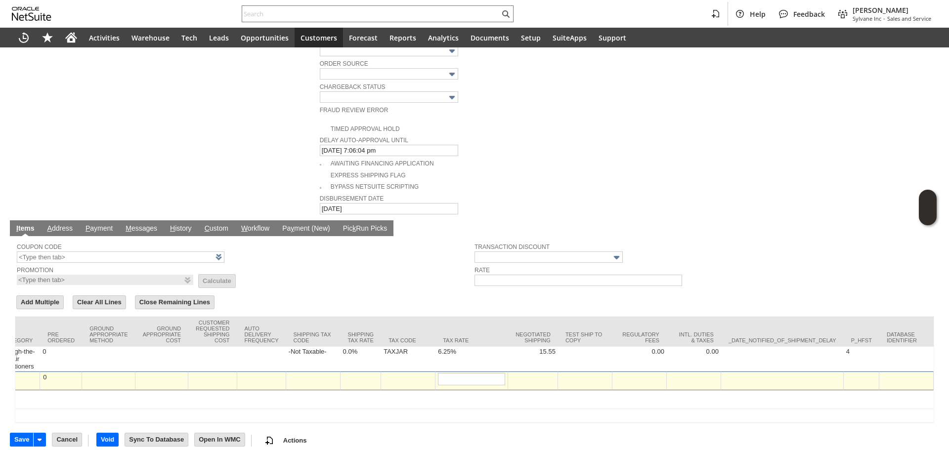
scroll to position [462, 0]
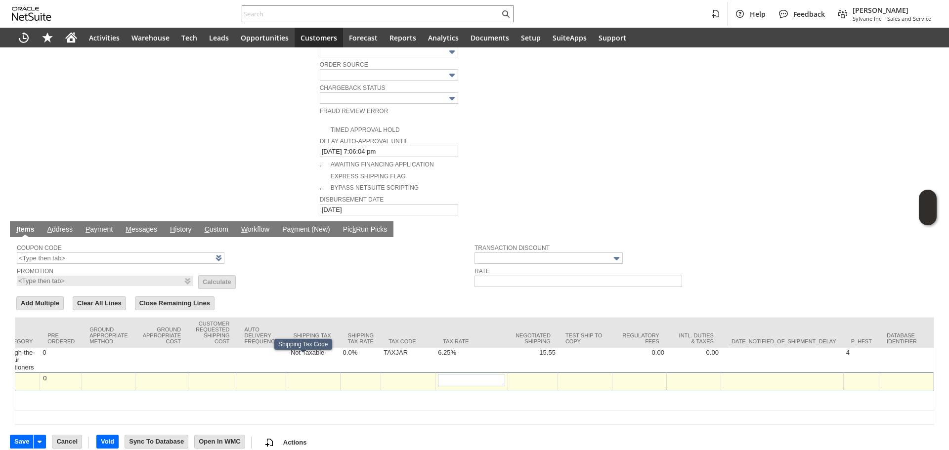
click at [305, 373] on td at bounding box center [313, 382] width 54 height 19
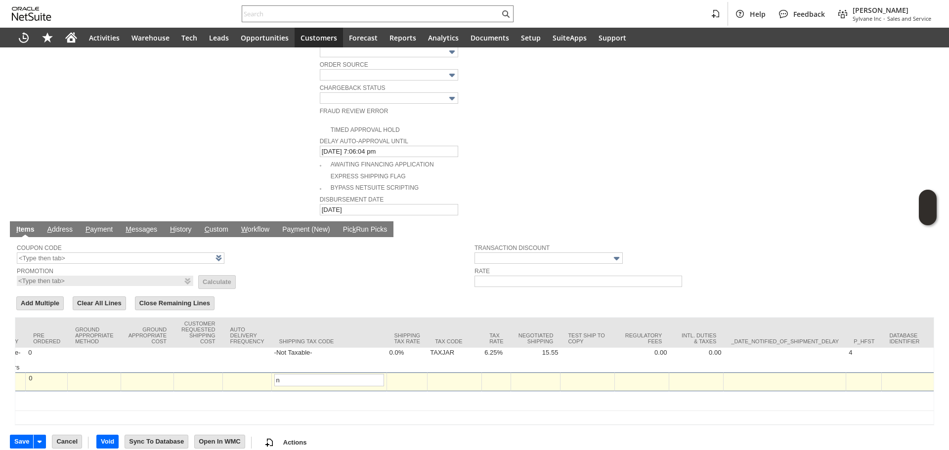
type input "n"
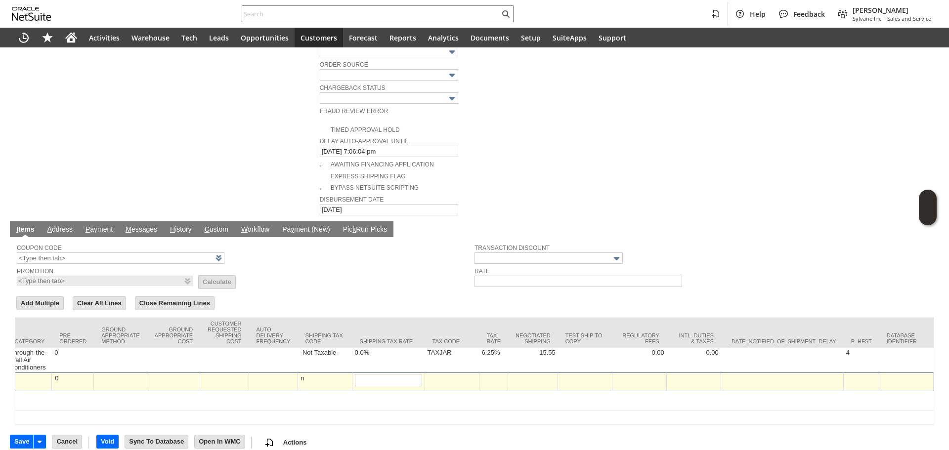
scroll to position [0, 1562]
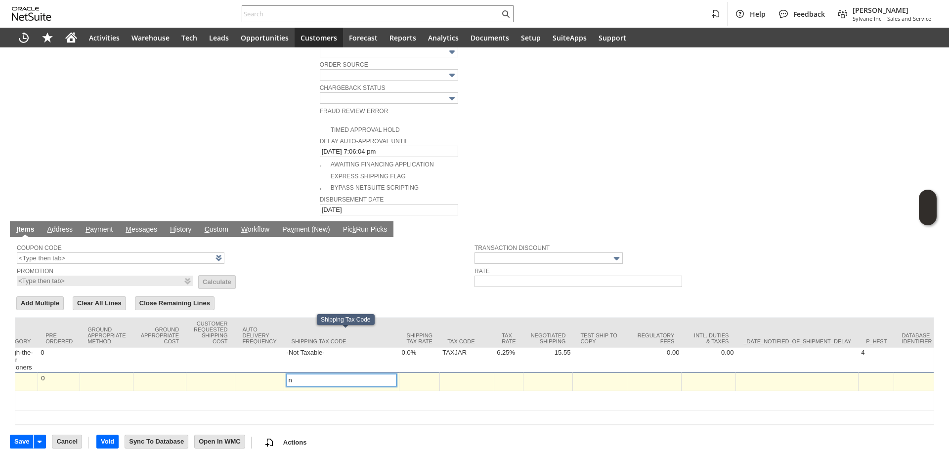
click at [305, 374] on input "n" at bounding box center [342, 380] width 110 height 12
type input "-"
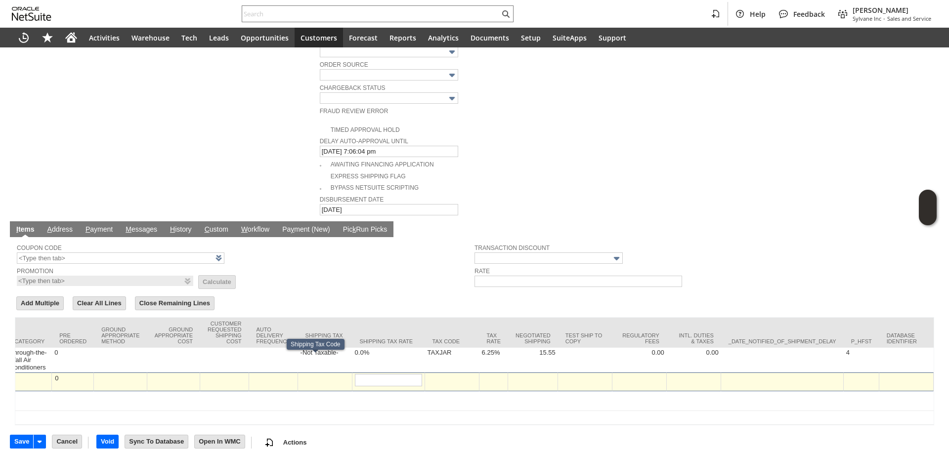
scroll to position [0, 0]
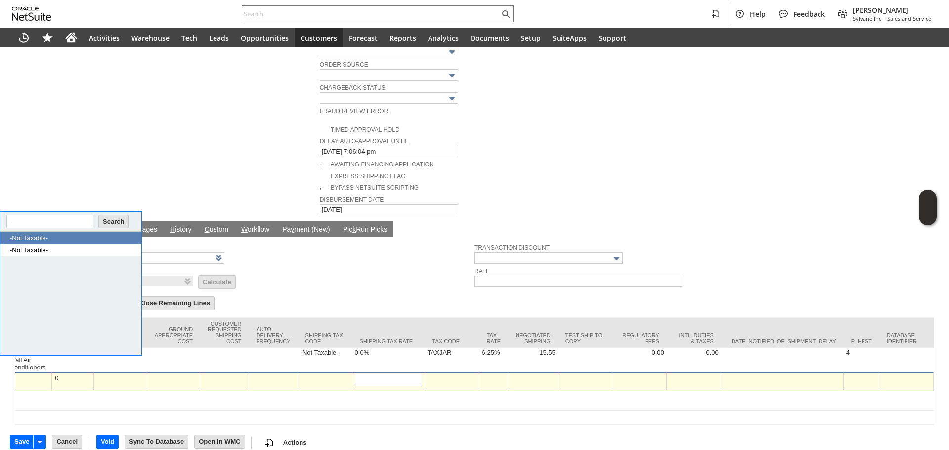
click at [58, 238] on link "-Not Taxable-" at bounding box center [74, 237] width 129 height 7
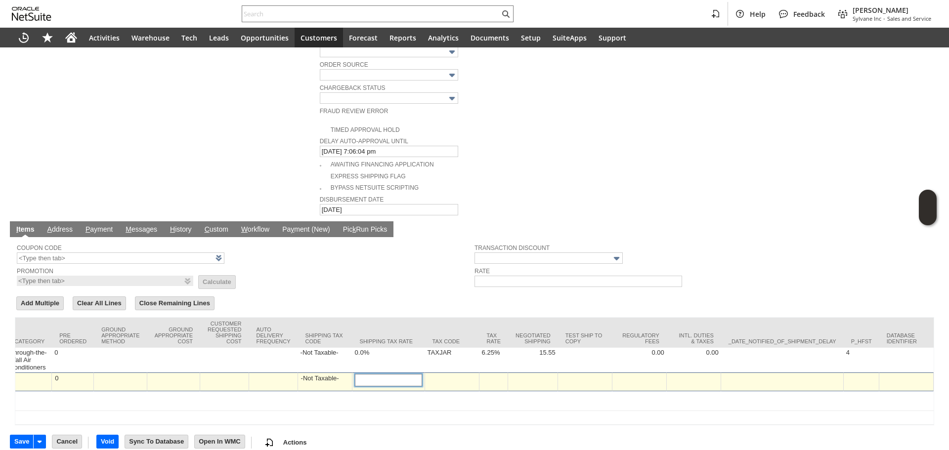
type input "0"
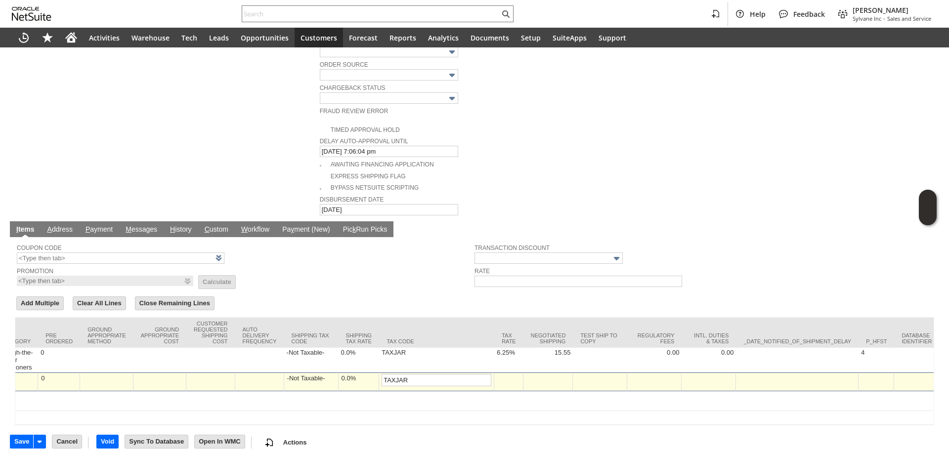
type input "TAXJAR"
click at [516, 374] on div at bounding box center [509, 378] width 24 height 8
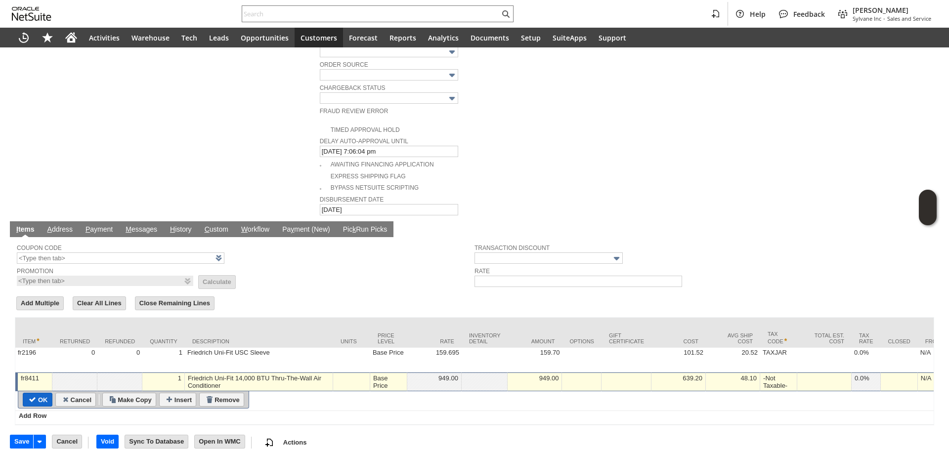
type input "6.25%"
click at [31, 393] on input "OK" at bounding box center [37, 399] width 29 height 13
type input "Add"
type input "Copy Previous"
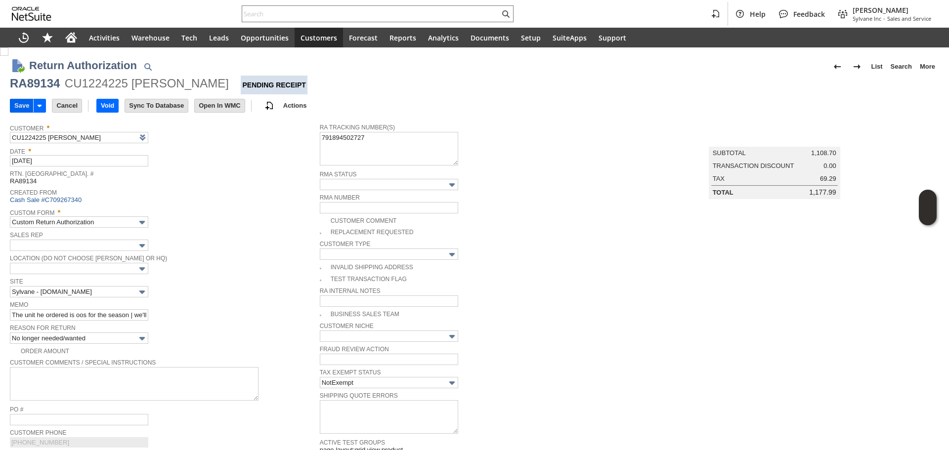
drag, startPoint x: 11, startPoint y: 99, endPoint x: 14, endPoint y: 104, distance: 5.5
click at [10, 99] on input "Save" at bounding box center [21, 105] width 23 height 13
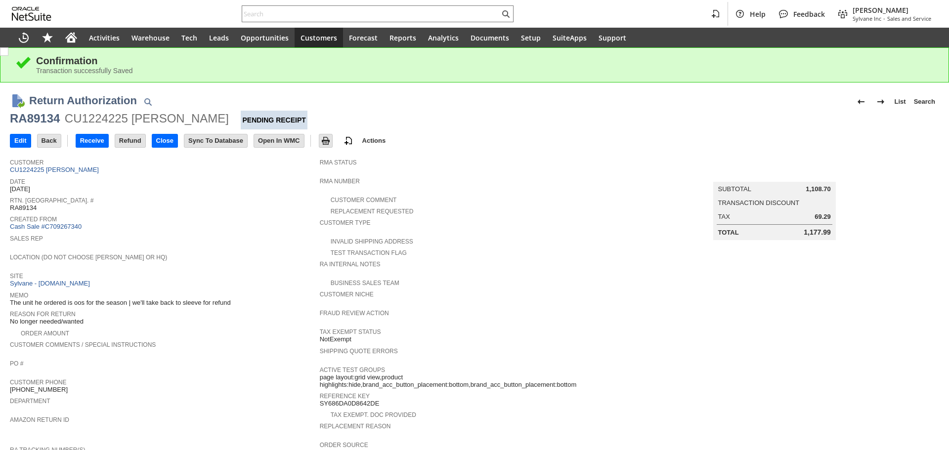
click at [228, 236] on span "Sales Rep" at bounding box center [162, 237] width 305 height 10
